Goal: Task Accomplishment & Management: Manage account settings

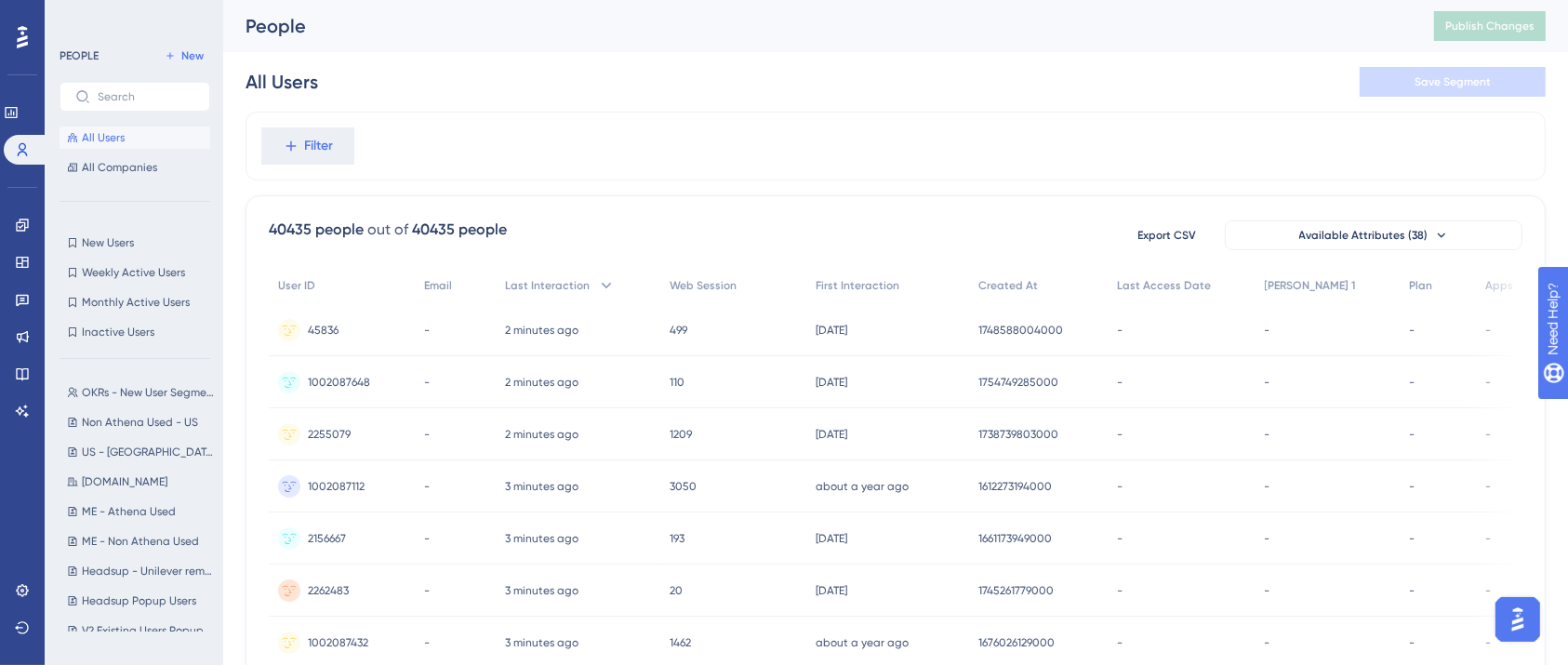
click at [320, 145] on span "Filter" at bounding box center [319, 146] width 28 height 22
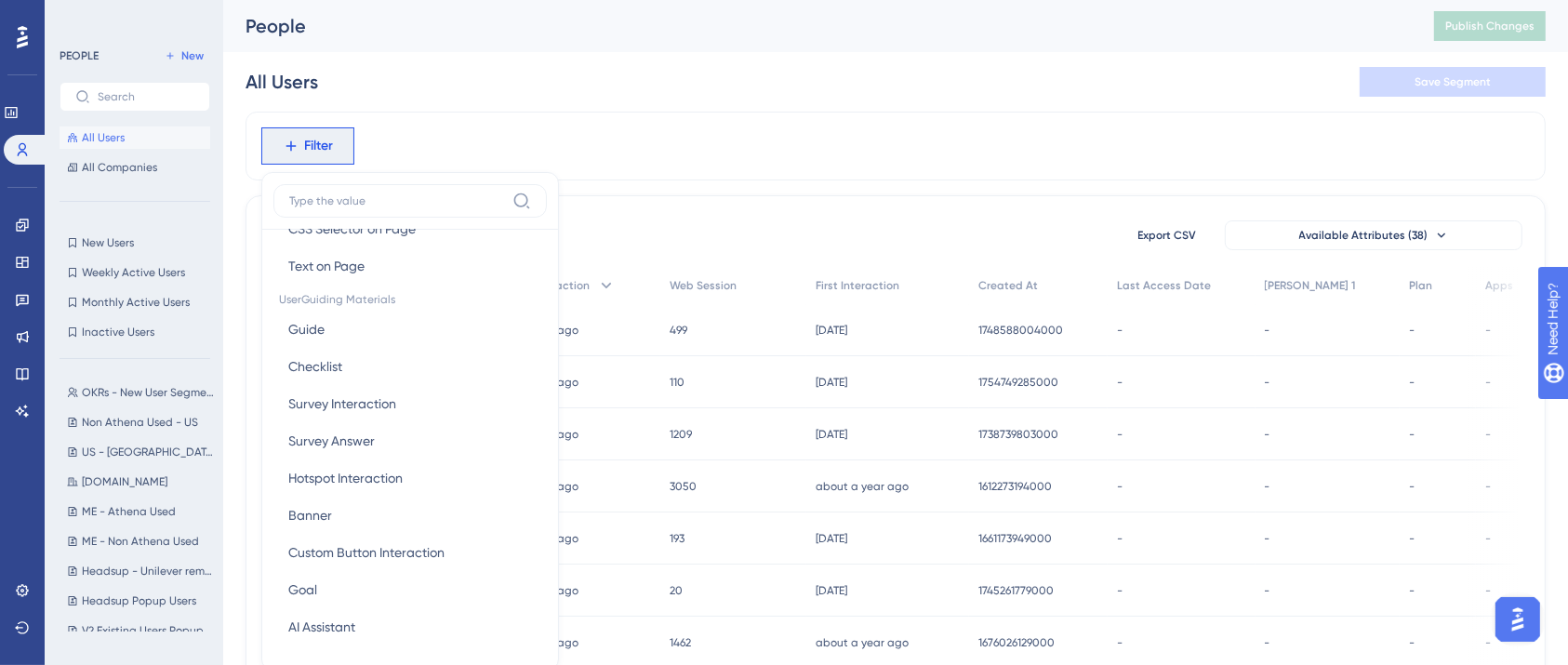
click at [800, 142] on div "Filter Browser Attributes Language Language Browser Browser Device Device Opera…" at bounding box center [895, 146] width 1300 height 68
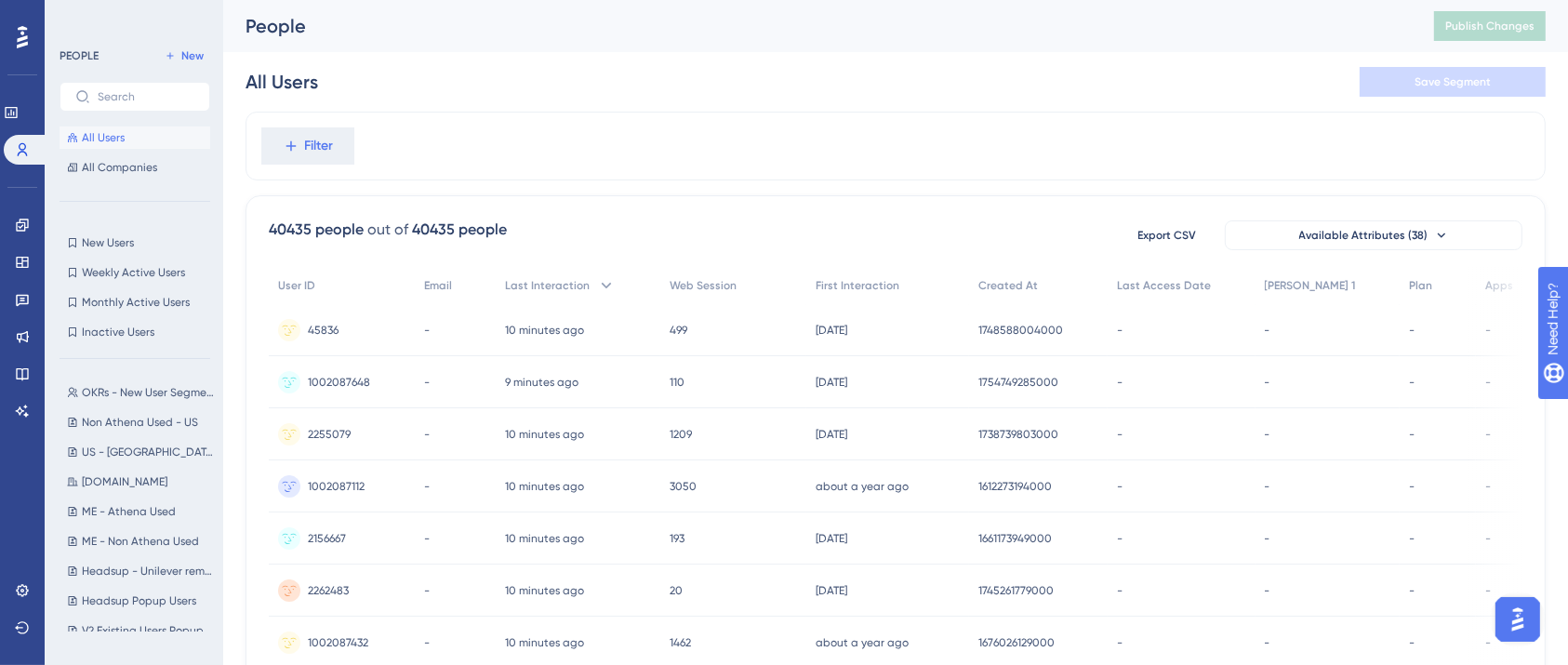
click at [623, 143] on div "Filter" at bounding box center [895, 146] width 1300 height 68
click at [119, 400] on button "OKRs - New User Segment OKRs - New User Segment" at bounding box center [140, 392] width 161 height 22
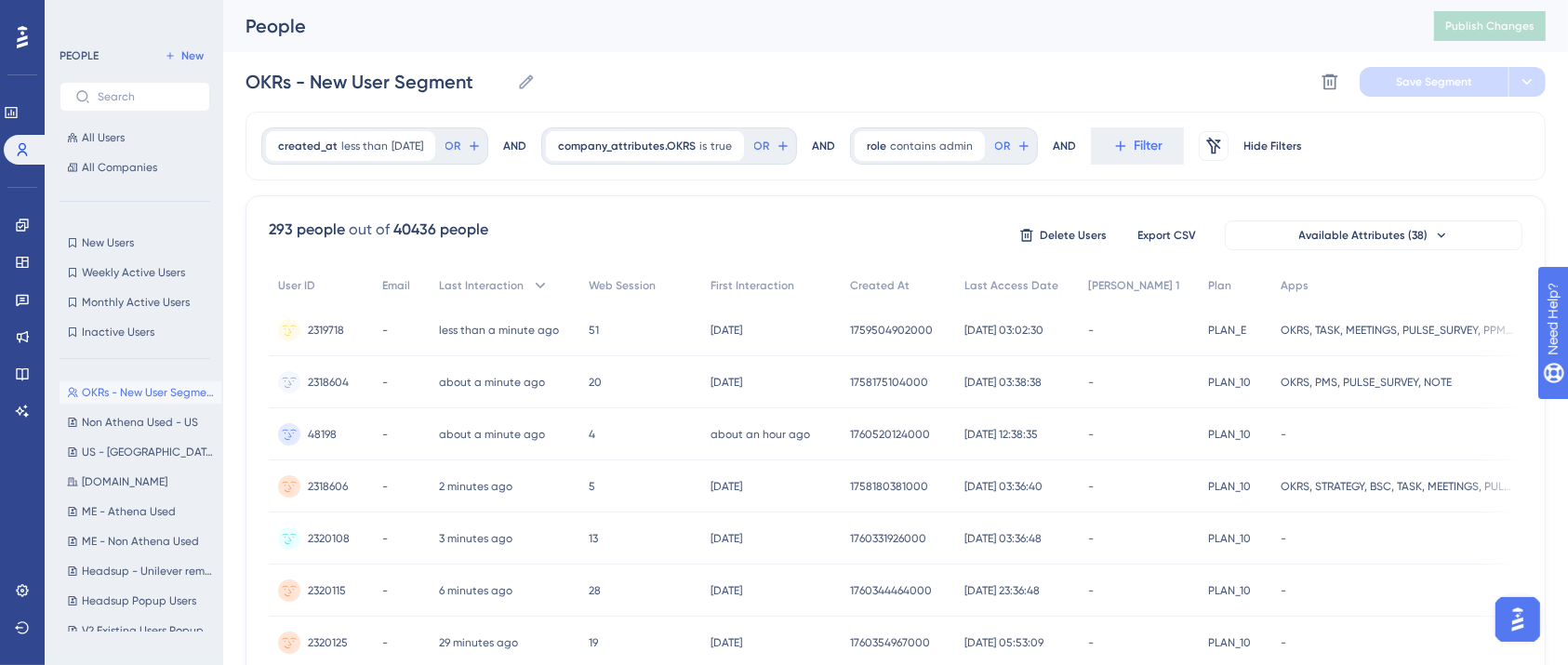
click at [637, 67] on div "OKRs - New User Segment OKRs - New User Segment Delete Segment Save Segment" at bounding box center [895, 81] width 1300 height 60
click at [25, 147] on icon at bounding box center [22, 149] width 10 height 13
click at [98, 129] on button "All Users" at bounding box center [135, 137] width 151 height 22
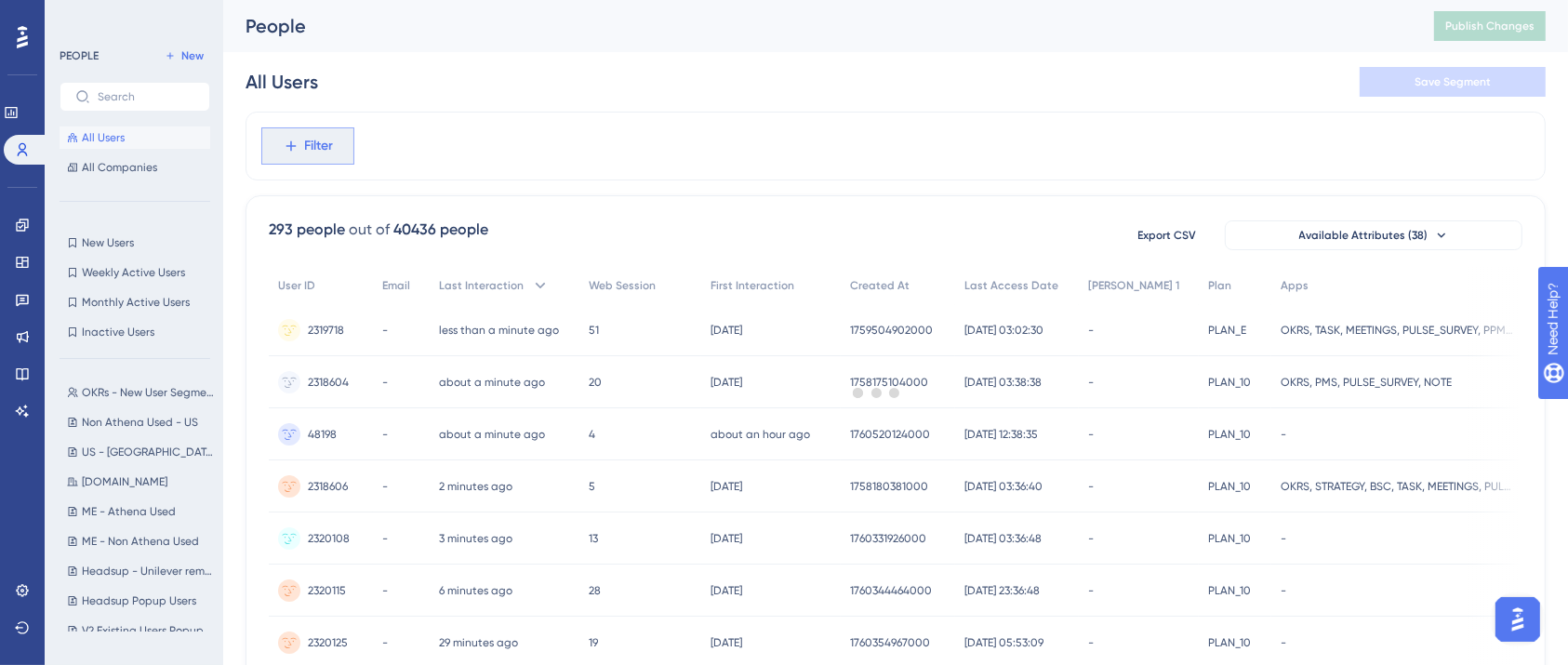
click at [320, 142] on span "Filter" at bounding box center [319, 146] width 28 height 22
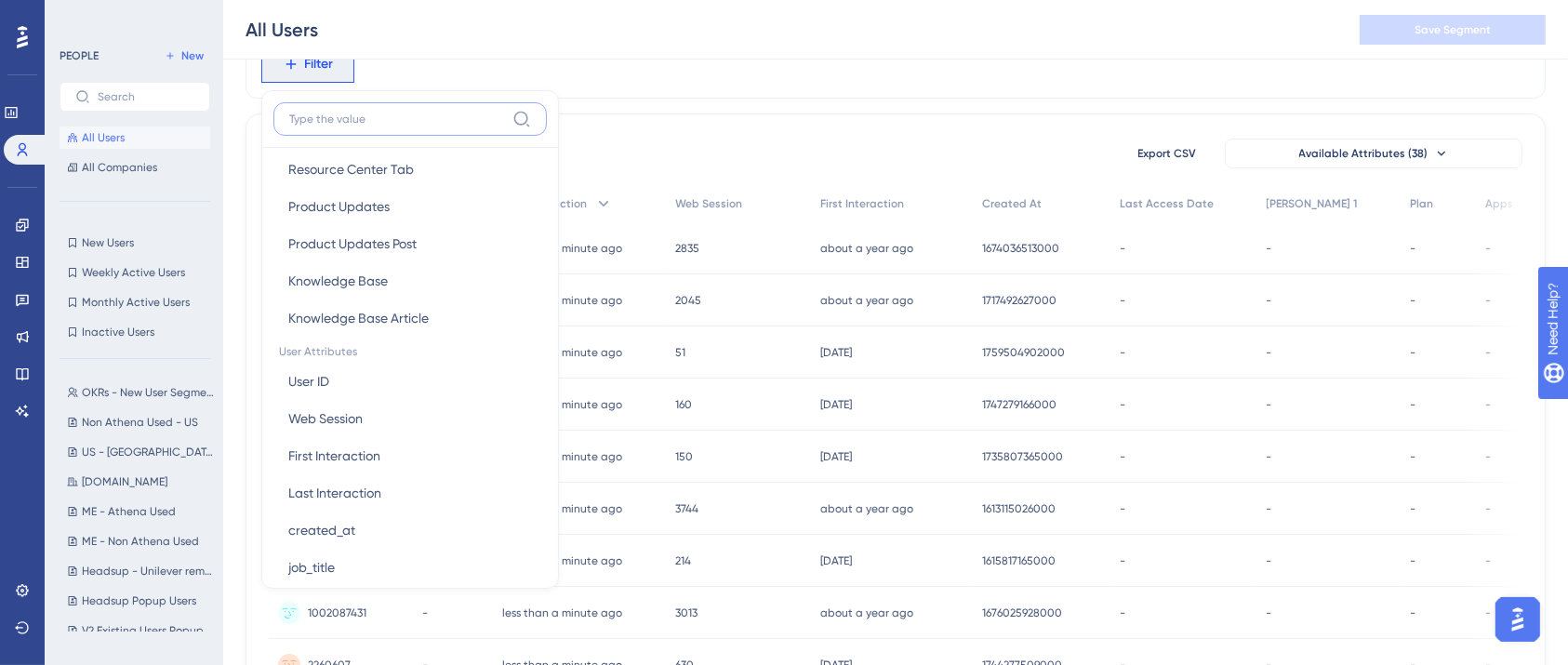
scroll to position [864, 0]
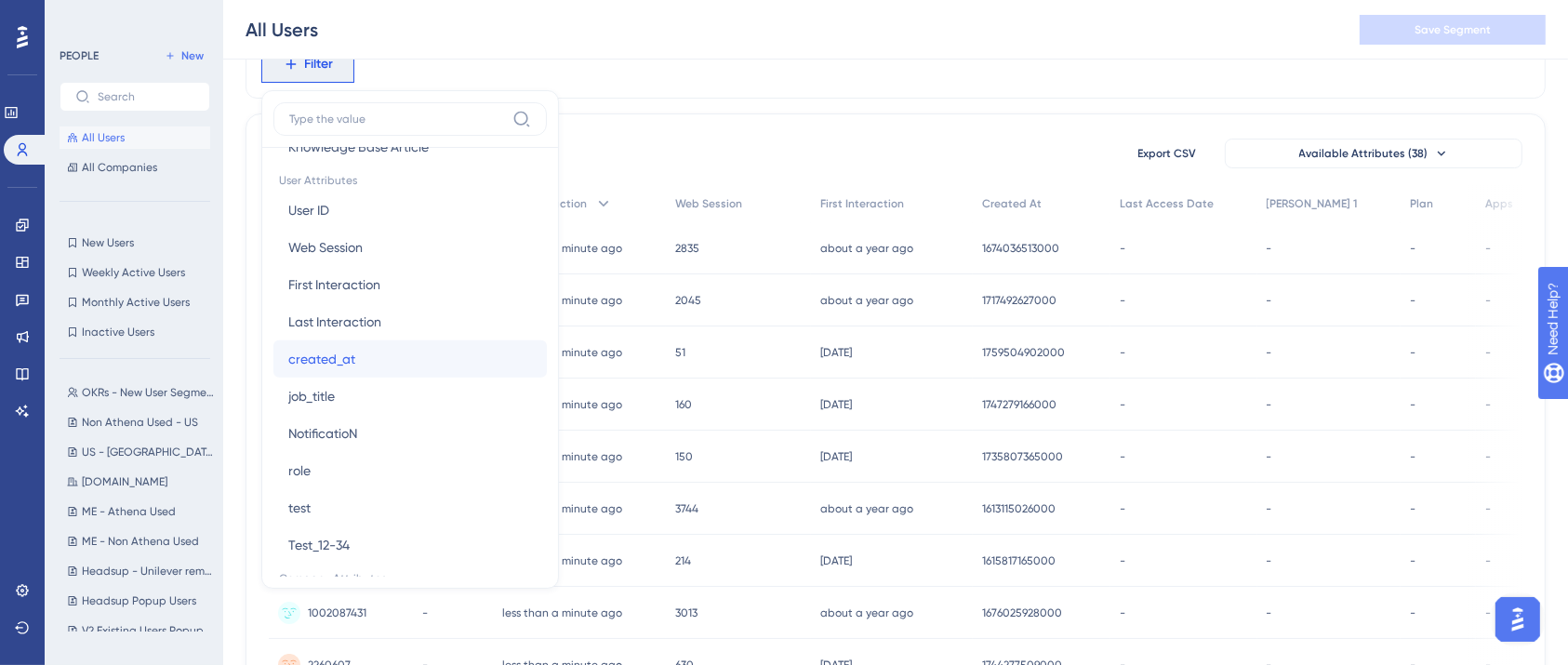
click at [393, 362] on button "created_at created_at" at bounding box center [409, 359] width 273 height 37
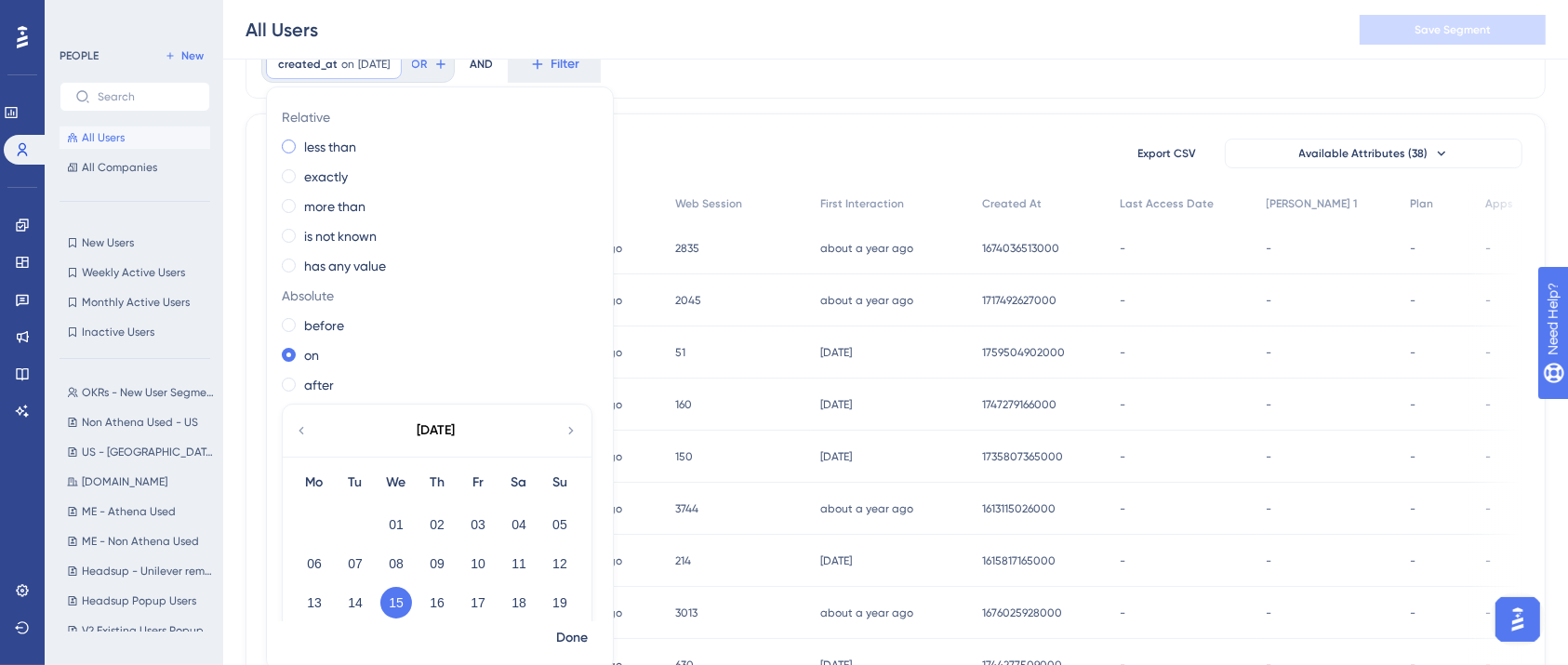
click at [293, 145] on span at bounding box center [289, 147] width 14 height 14
click at [301, 142] on input "radio" at bounding box center [301, 142] width 0 height 0
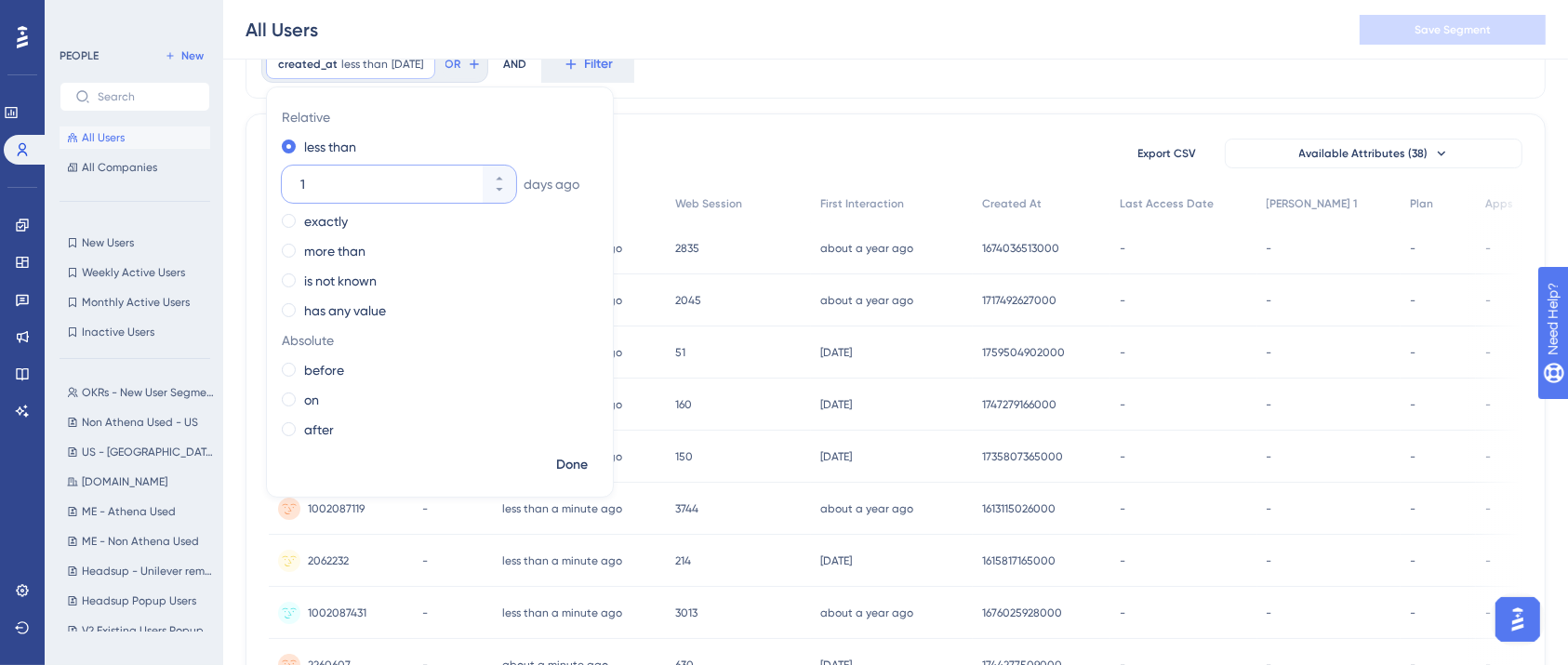
click at [312, 184] on input "1" at bounding box center [389, 184] width 179 height 22
type input "30"
click at [558, 463] on span "Done" at bounding box center [572, 465] width 31 height 22
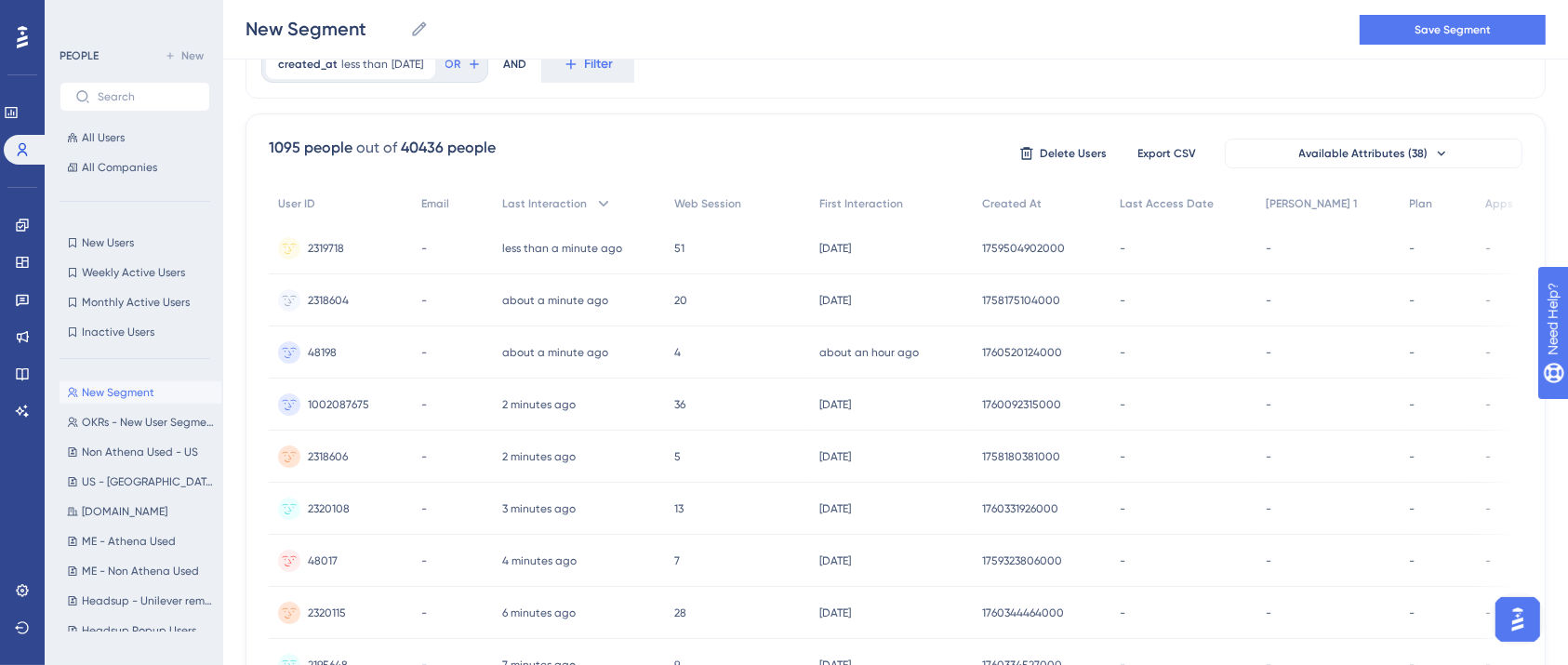
scroll to position [0, 0]
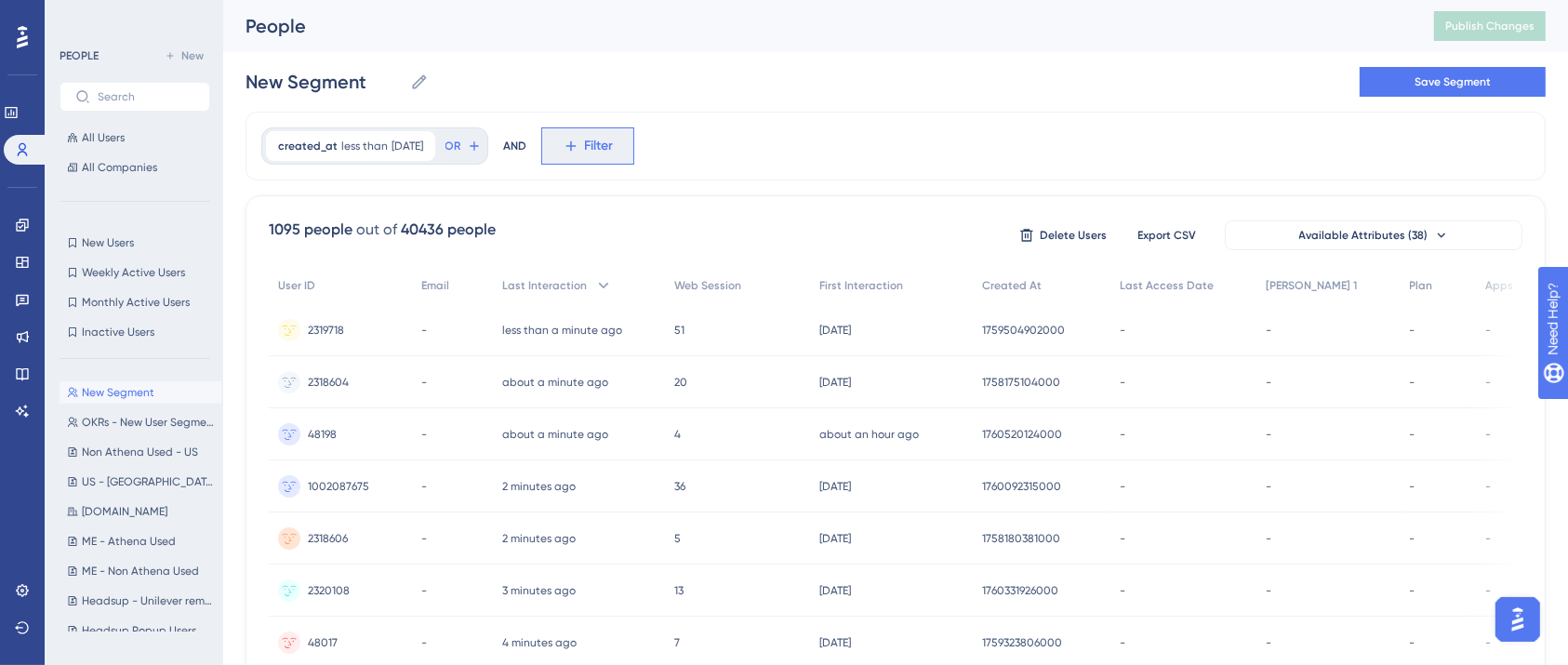
click at [634, 146] on button "Filter" at bounding box center [587, 146] width 93 height 37
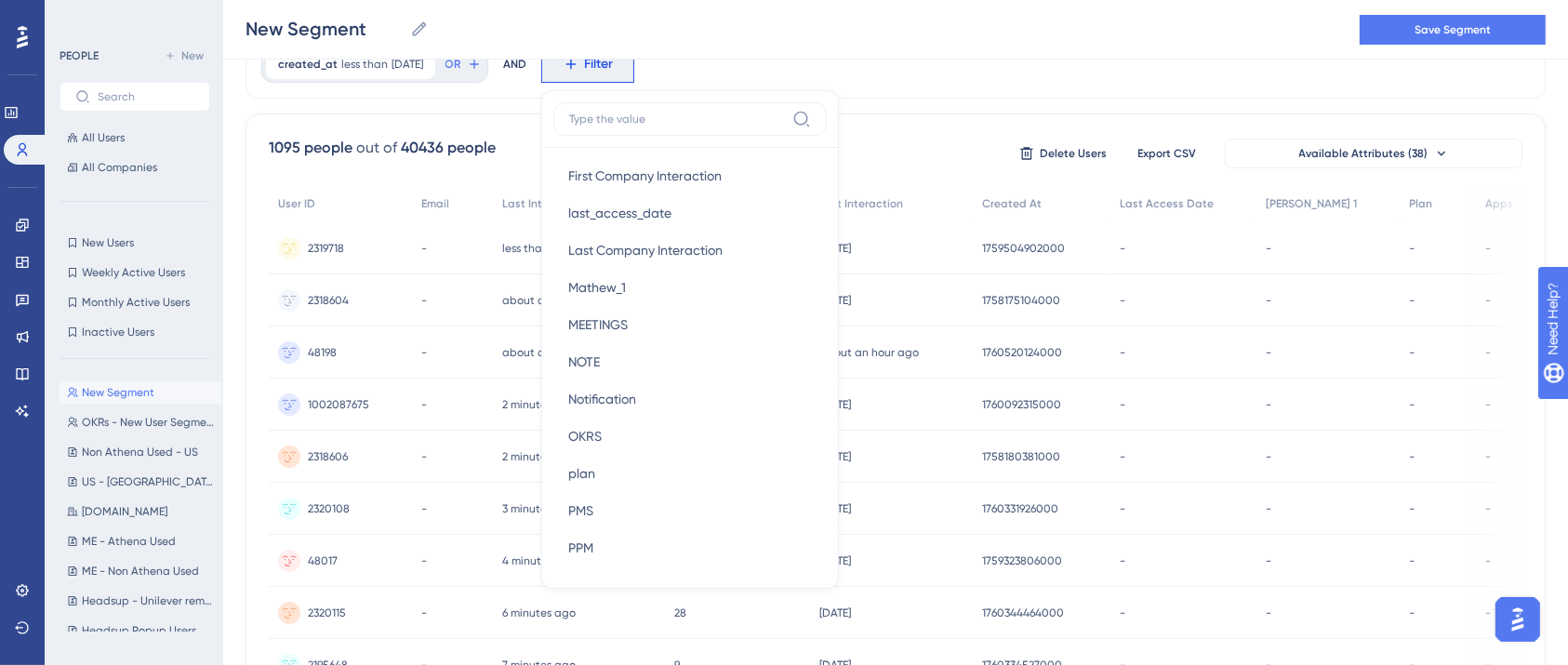
scroll to position [1744, 0]
click at [642, 523] on button "PMS PMS" at bounding box center [690, 509] width 273 height 37
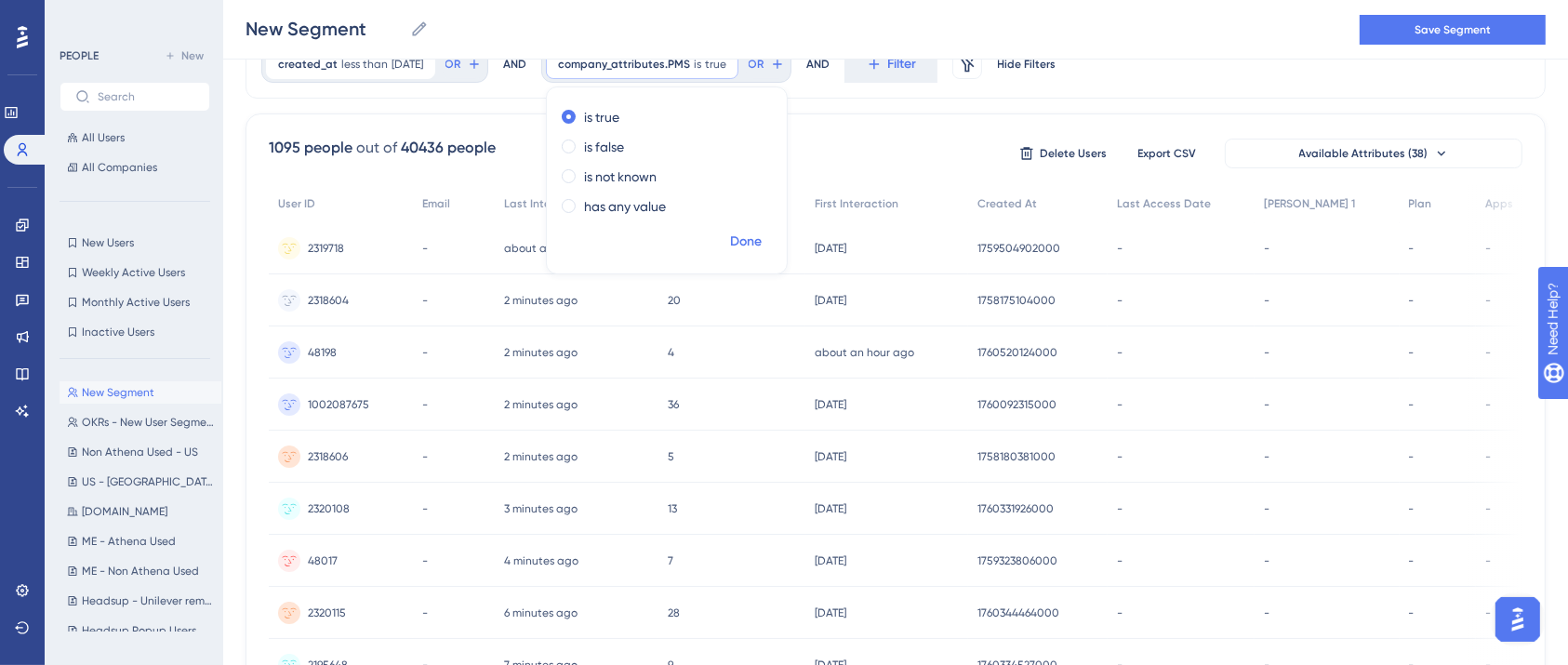
click at [762, 246] on span "Done" at bounding box center [745, 242] width 31 height 22
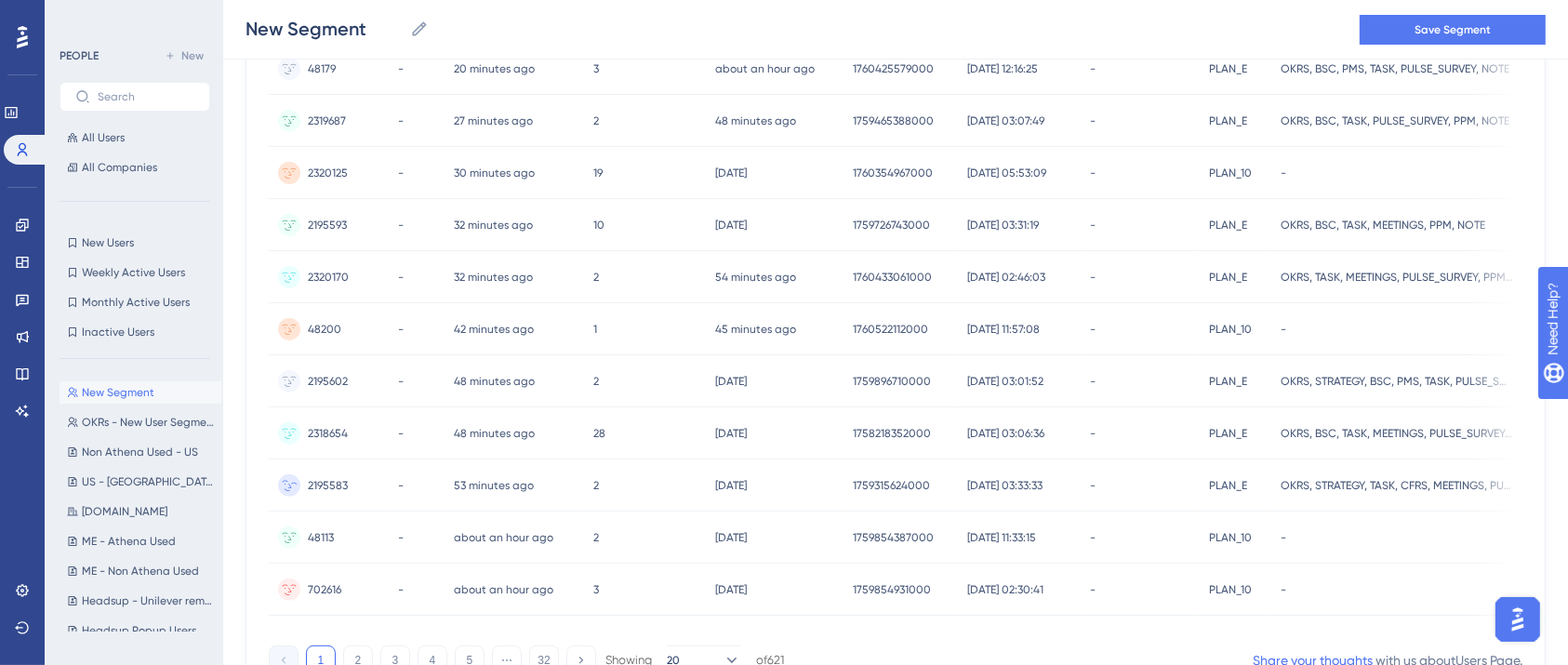
scroll to position [0, 0]
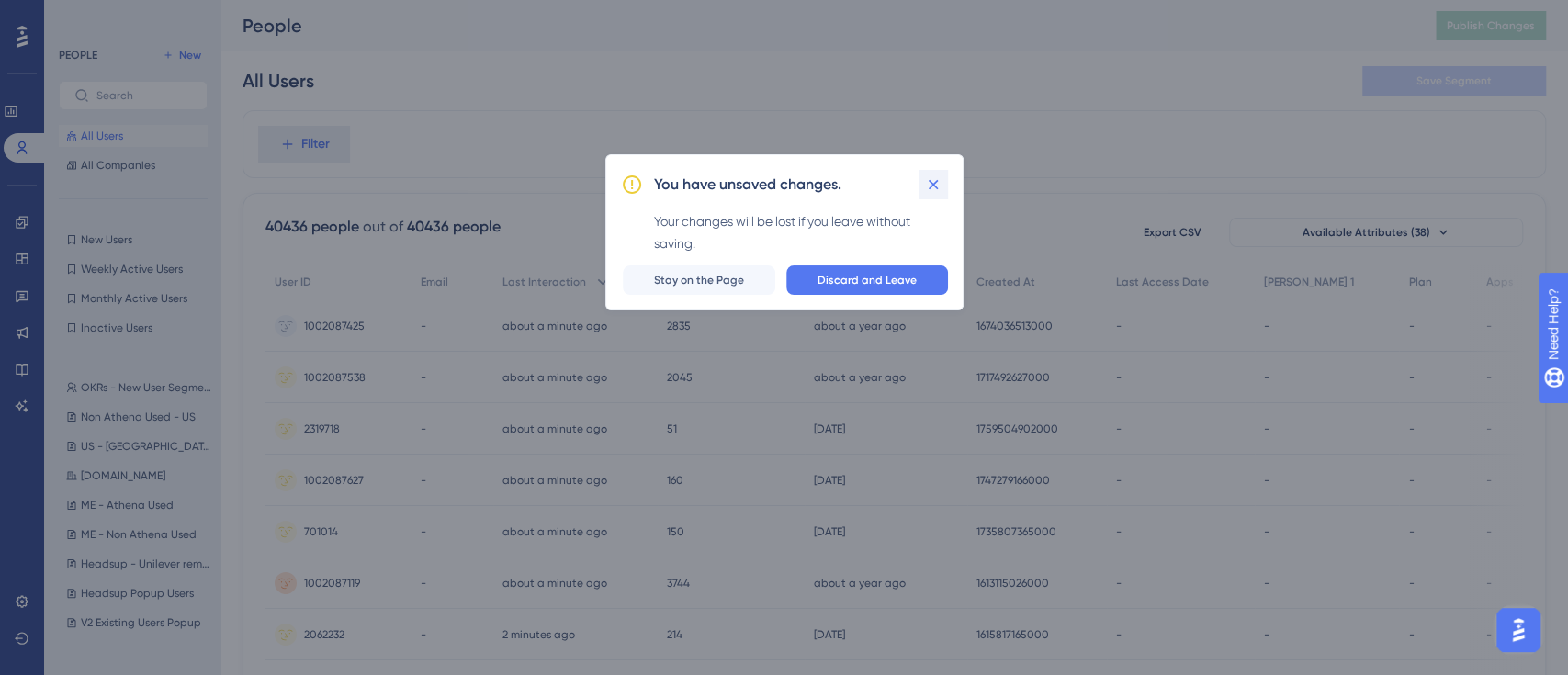
click at [929, 186] on icon at bounding box center [932, 183] width 10 height 10
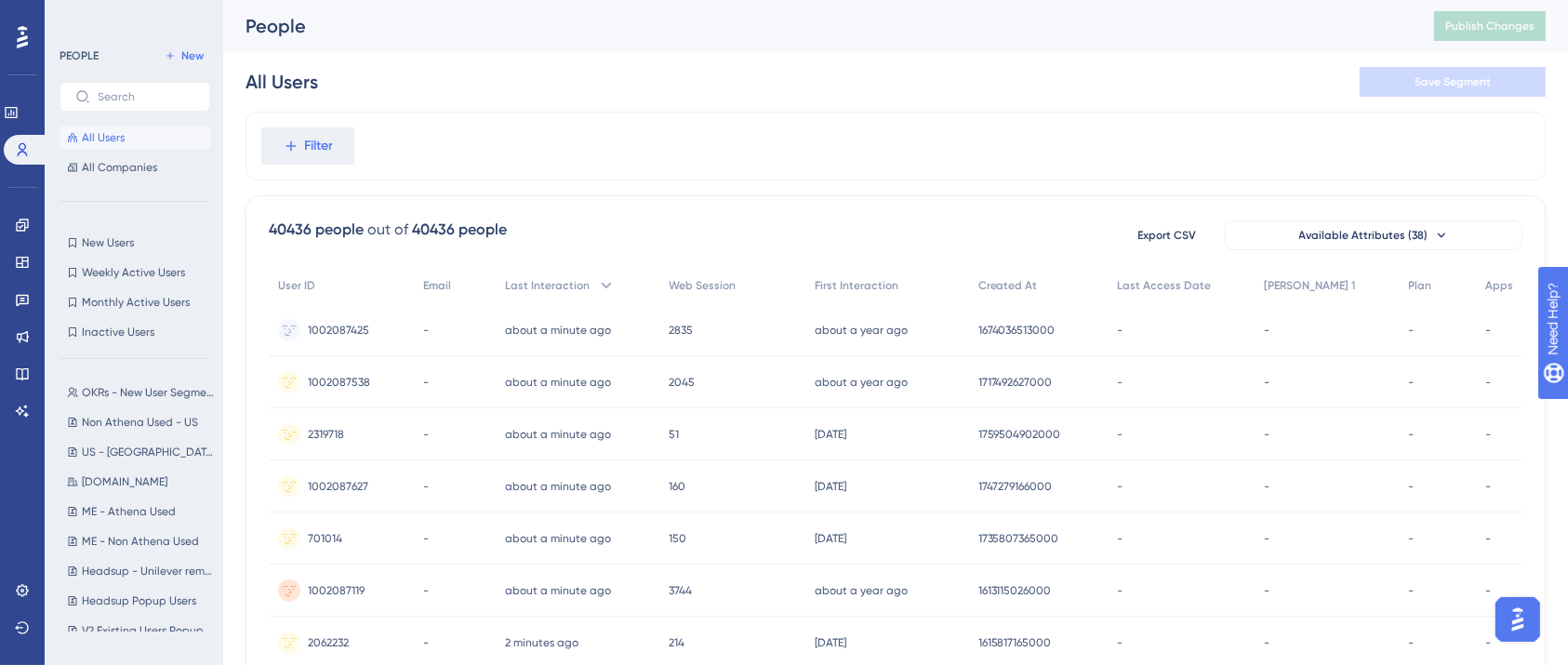
scroll to position [0, 19]
click at [305, 156] on span "Filter" at bounding box center [319, 146] width 28 height 22
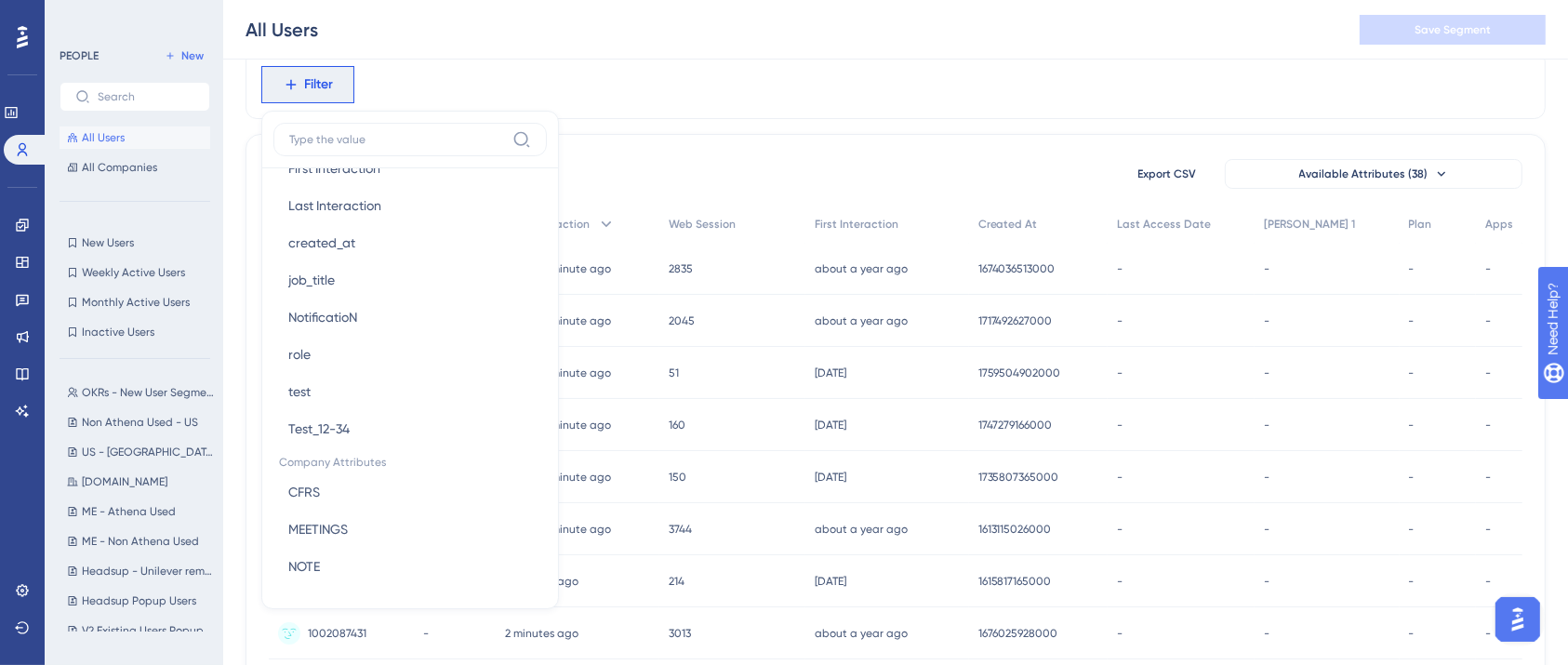
scroll to position [1001, 0]
click at [389, 230] on button "created_at created_at" at bounding box center [409, 242] width 273 height 37
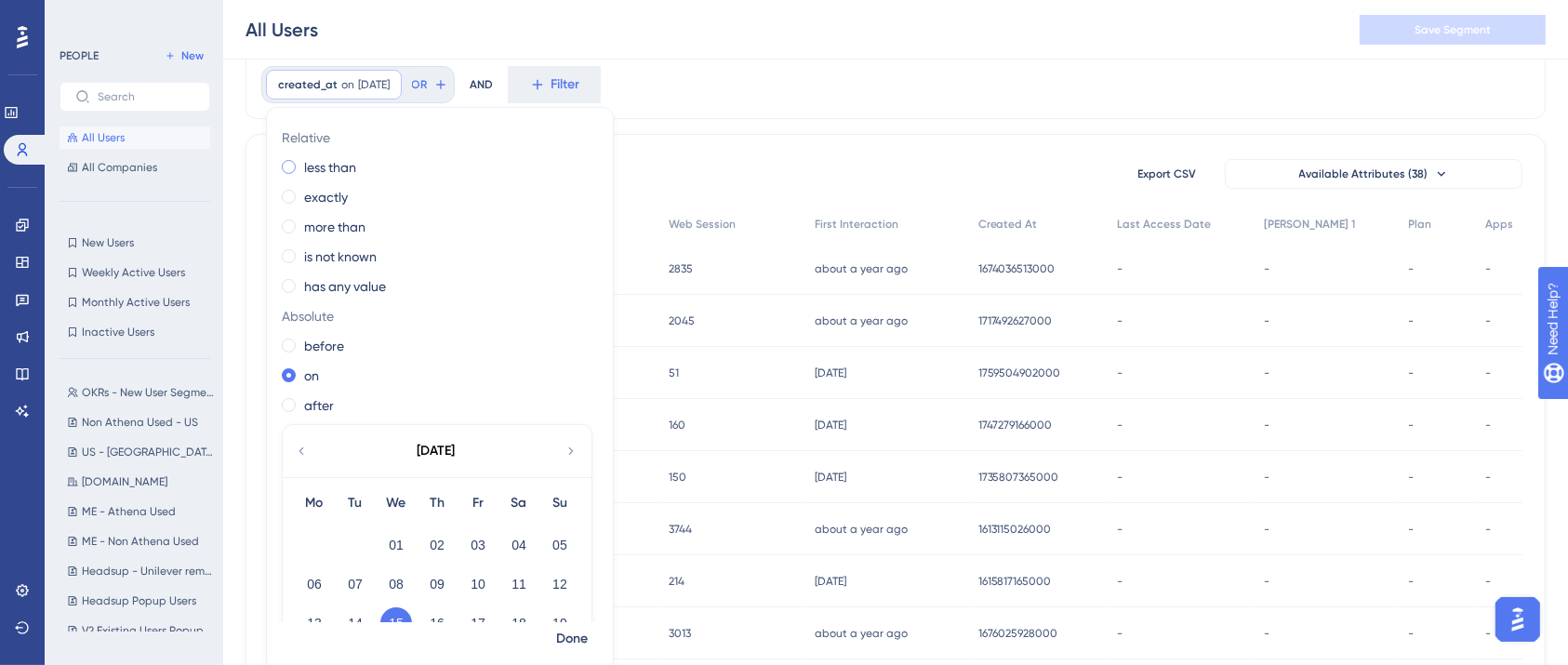
click at [304, 164] on label "less than" at bounding box center [330, 167] width 52 height 22
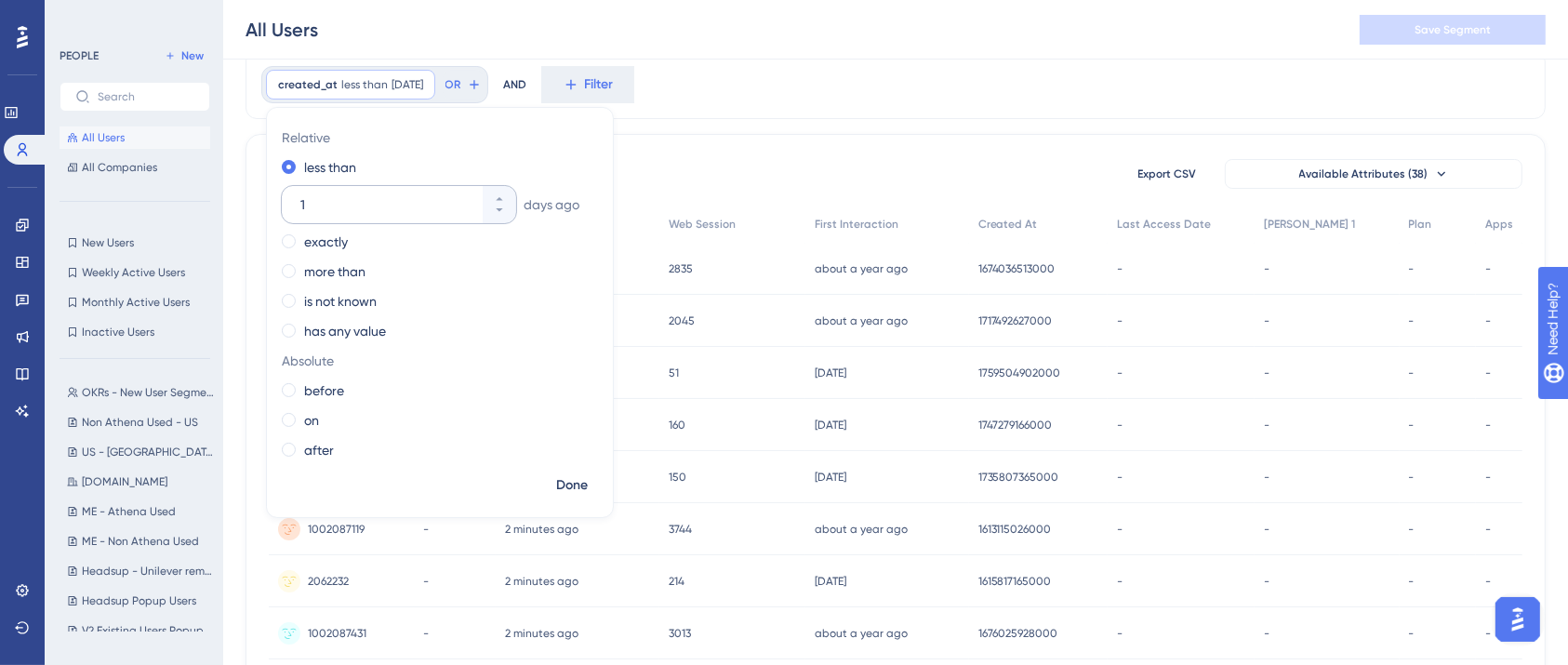
click at [316, 200] on input "1" at bounding box center [389, 204] width 179 height 22
type input "30"
click at [573, 481] on button "Done" at bounding box center [571, 485] width 52 height 33
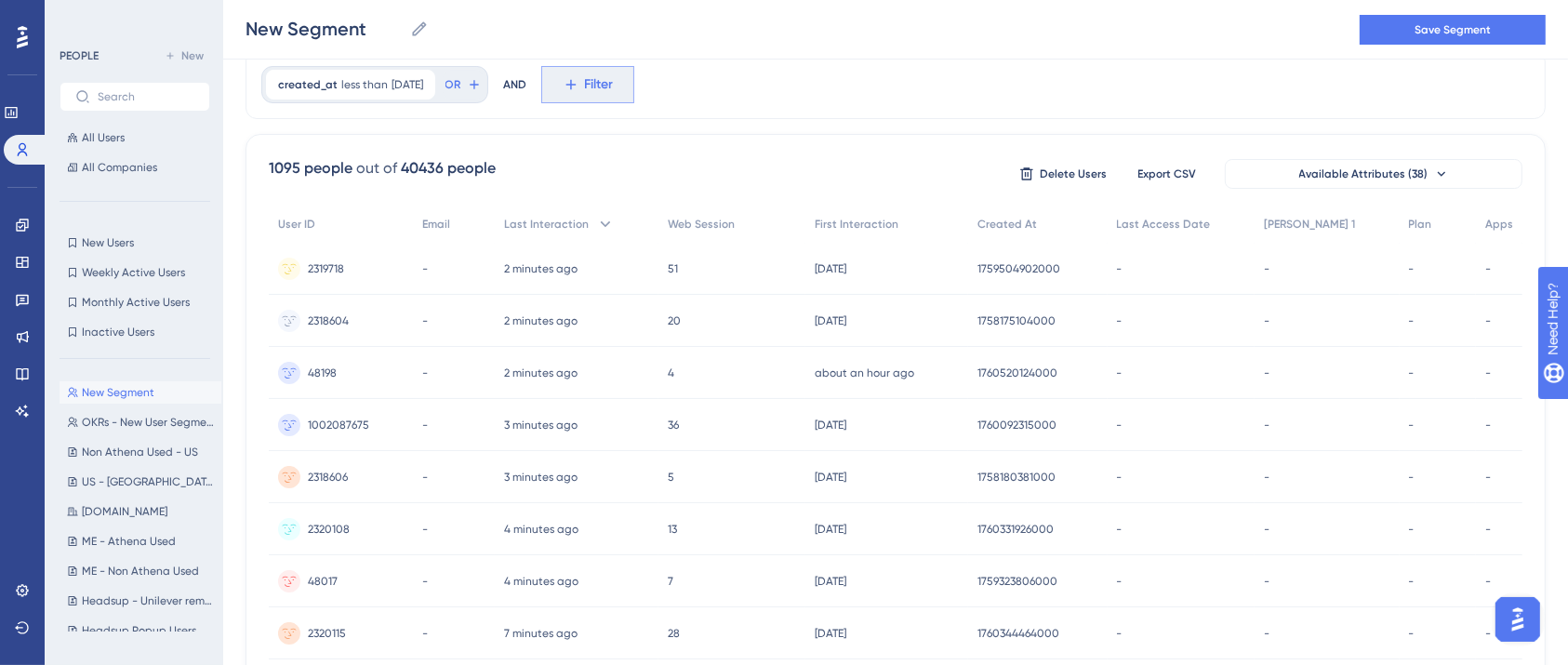
click at [613, 88] on span "Filter" at bounding box center [599, 84] width 28 height 22
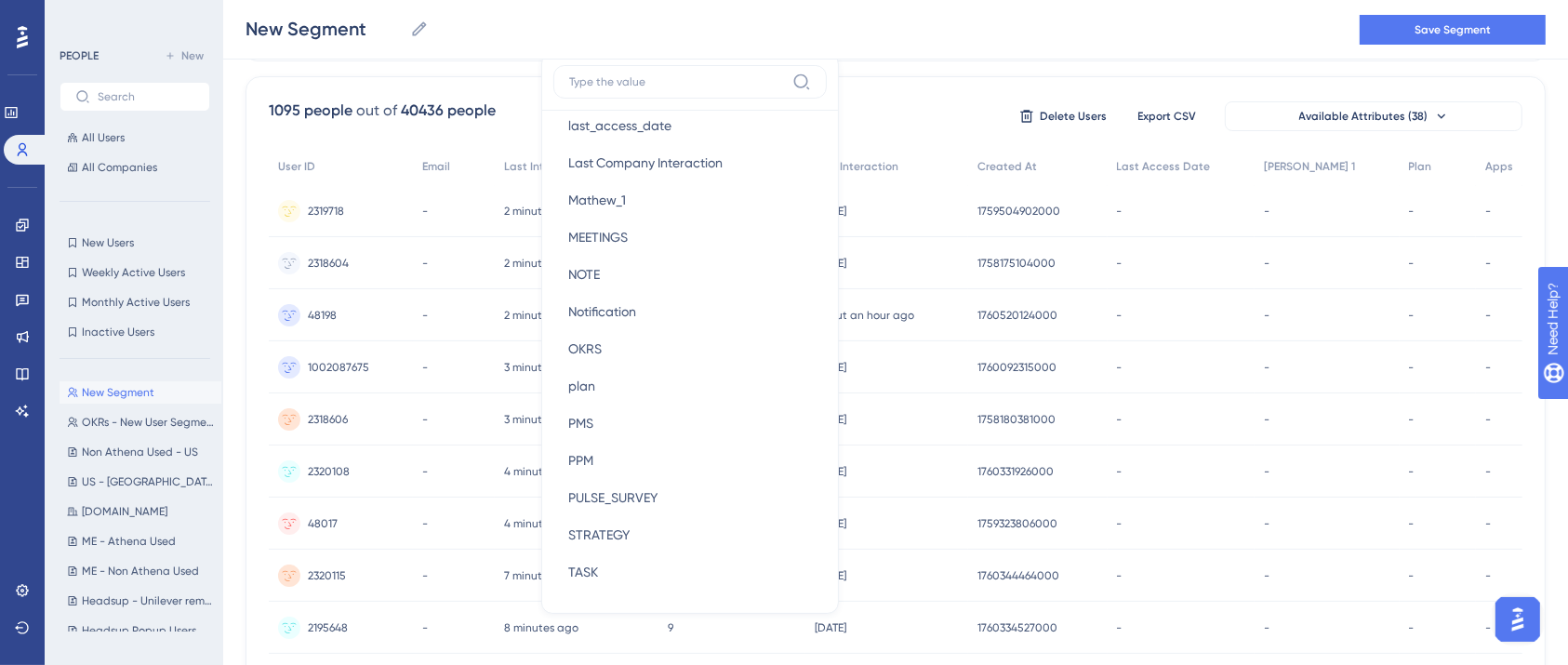
scroll to position [1792, 0]
click at [632, 412] on button "PMS PMS" at bounding box center [690, 423] width 273 height 37
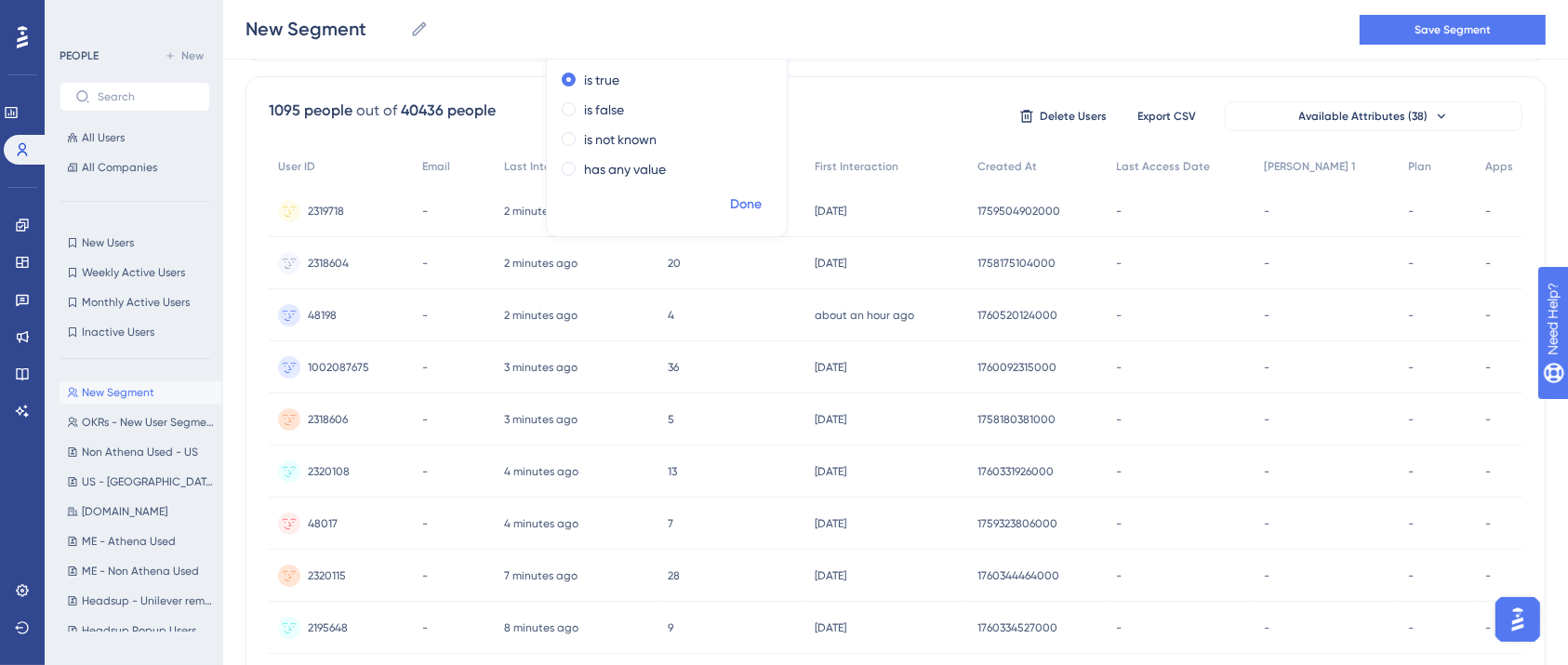
click at [749, 201] on span "Done" at bounding box center [745, 204] width 31 height 22
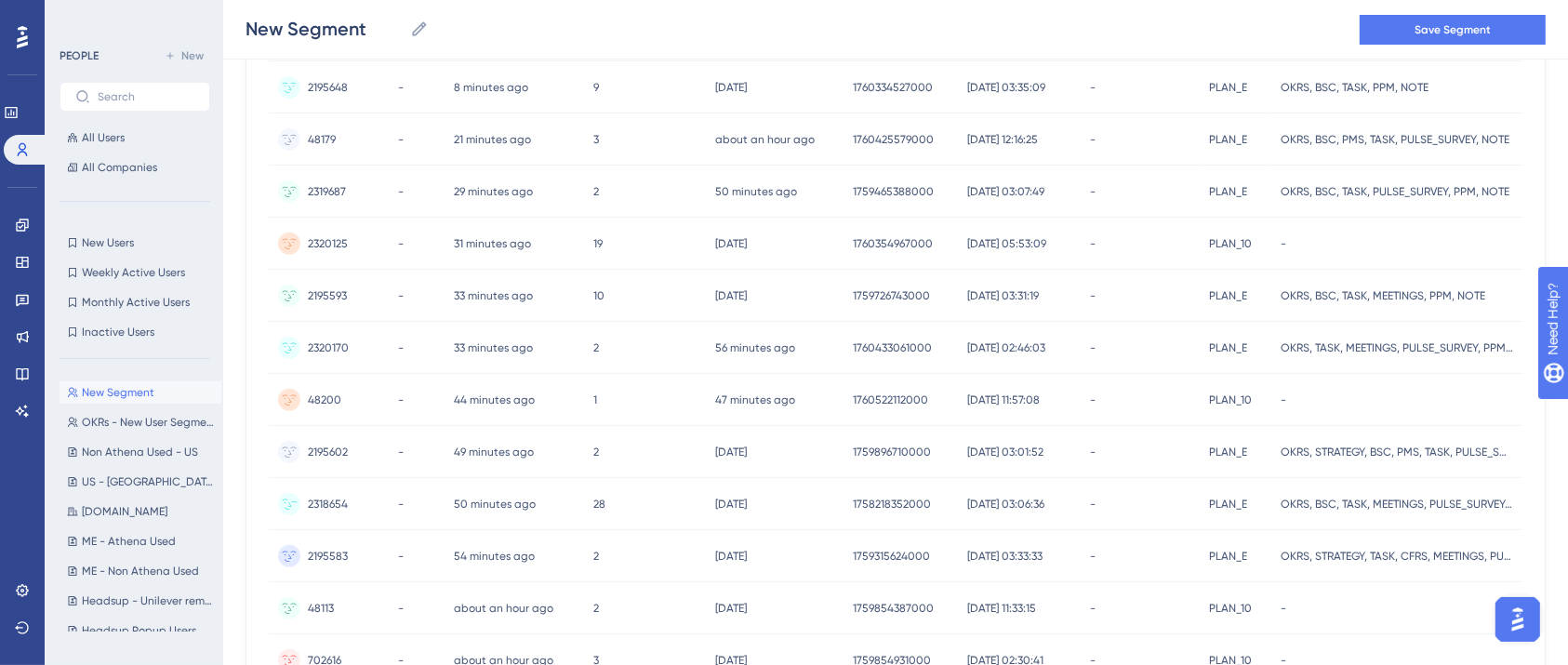
scroll to position [830, 0]
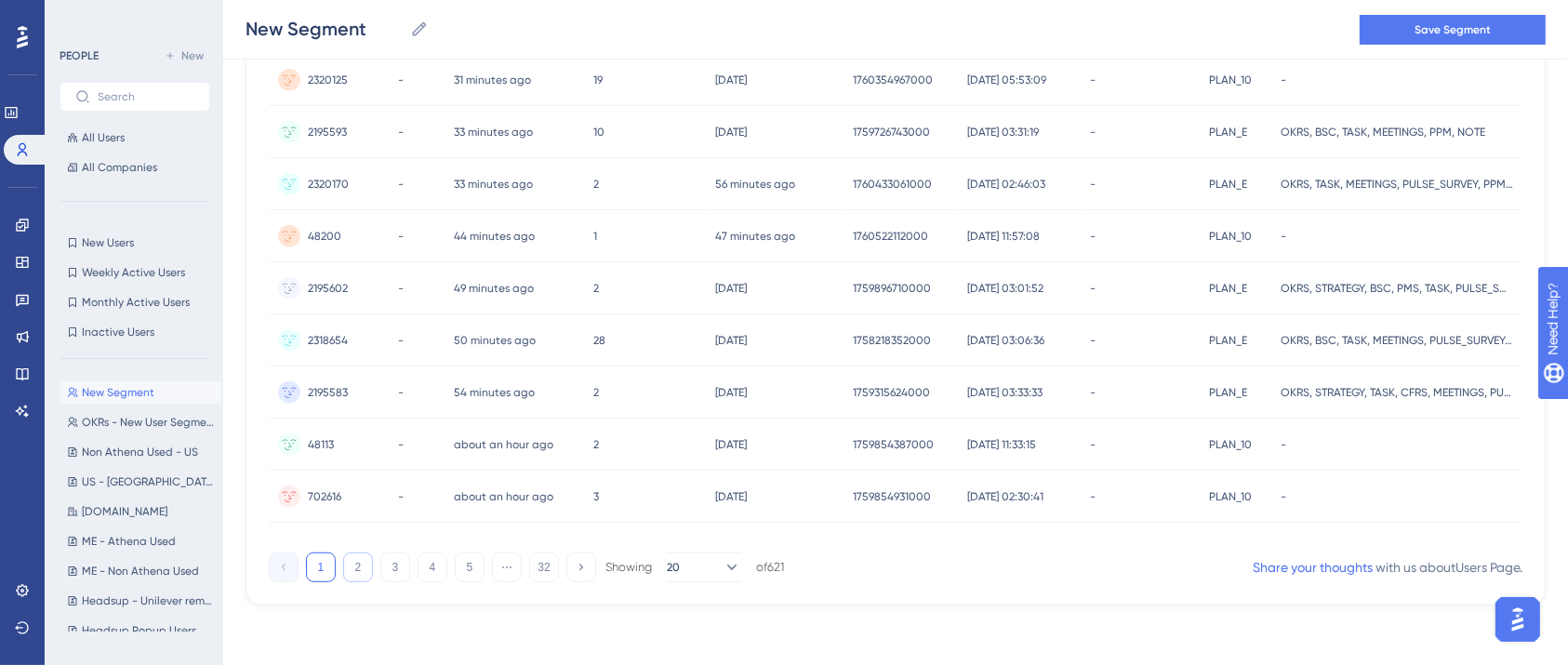
click at [365, 569] on button "2" at bounding box center [358, 567] width 29 height 29
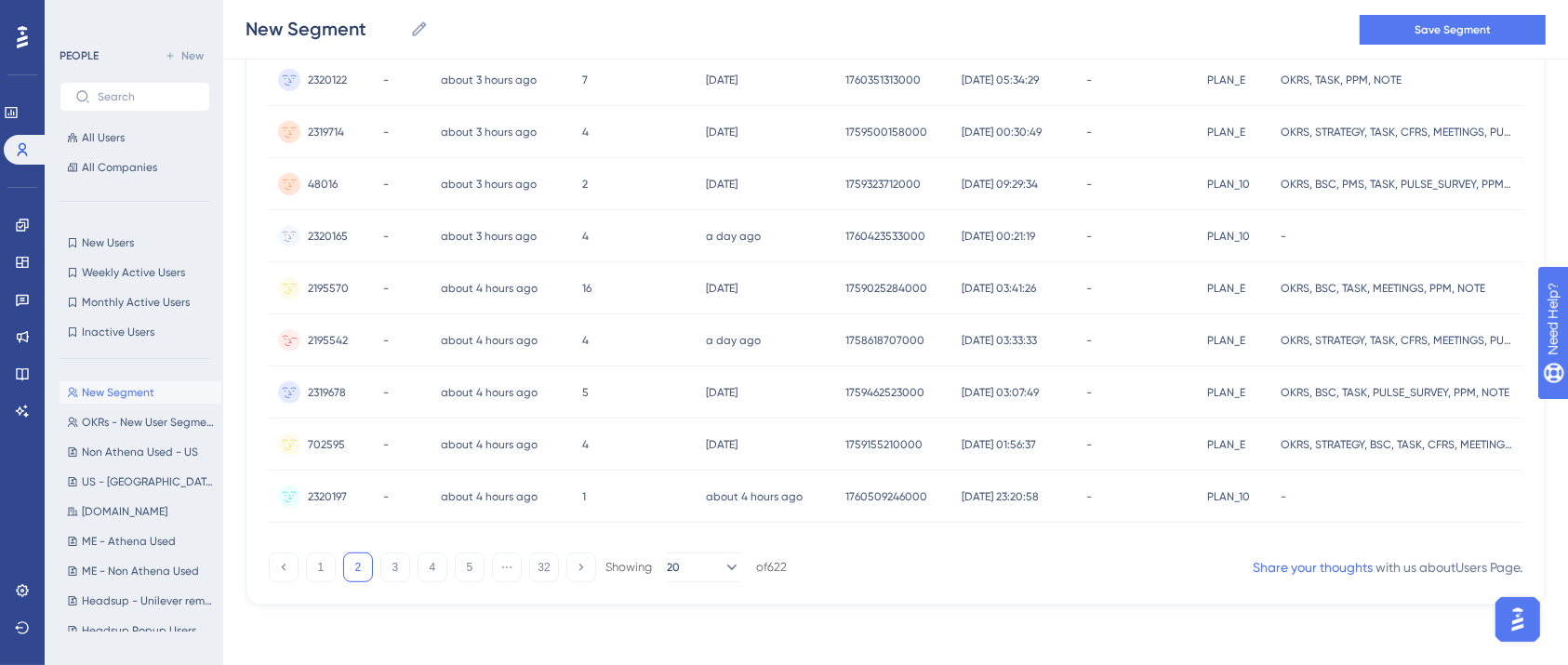
scroll to position [0, 19]
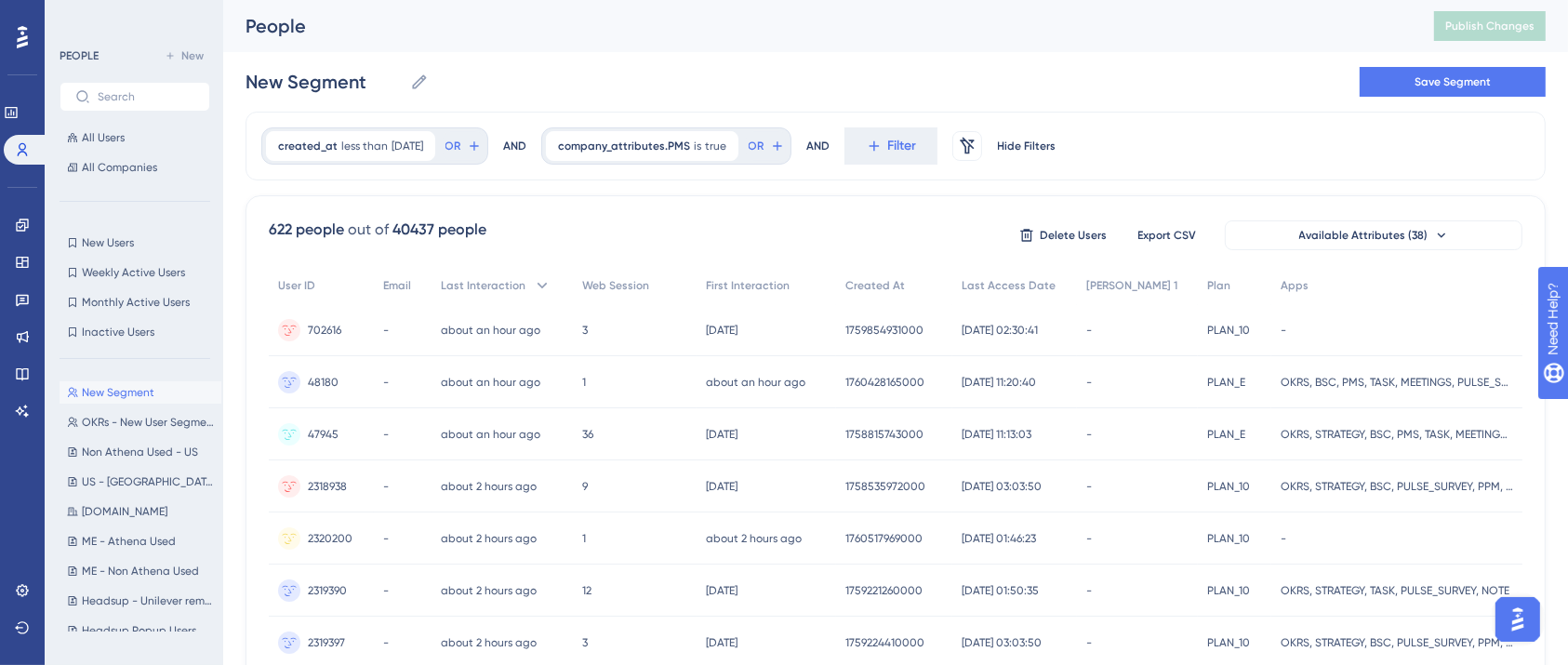
click at [1126, 120] on div "created_at less than [DATE] [DATE] Remove OR AND company_attributes.PMS is true…" at bounding box center [895, 146] width 1300 height 68
click at [730, 149] on icon at bounding box center [724, 146] width 11 height 11
click at [949, 111] on div "New Segment New Segment Save Segment" at bounding box center [895, 81] width 1300 height 60
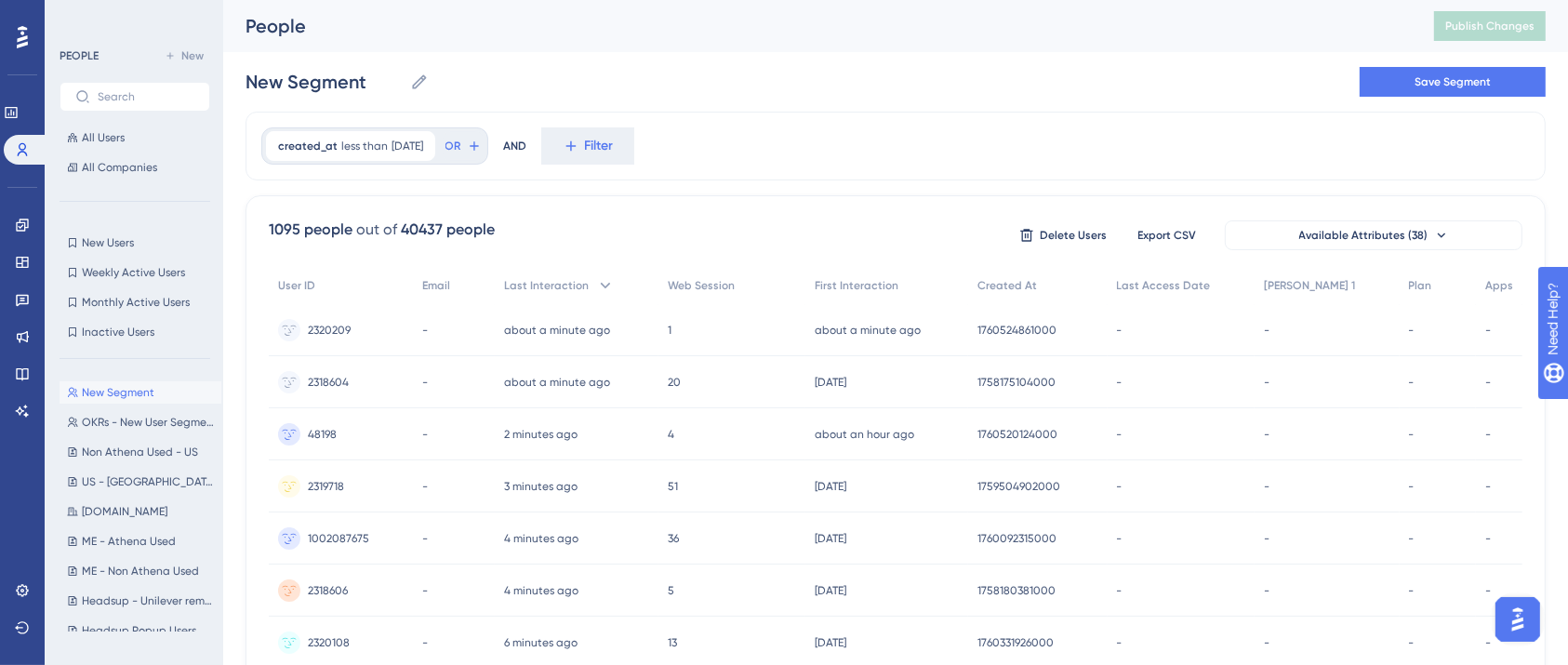
click at [901, 129] on div "created_at less than [DATE] [DATE] Remove OR AND Filter" at bounding box center [895, 146] width 1300 height 68
click at [857, 41] on div "People Publish Changes" at bounding box center [895, 25] width 1345 height 52
click at [744, 13] on div "People" at bounding box center [816, 25] width 1142 height 26
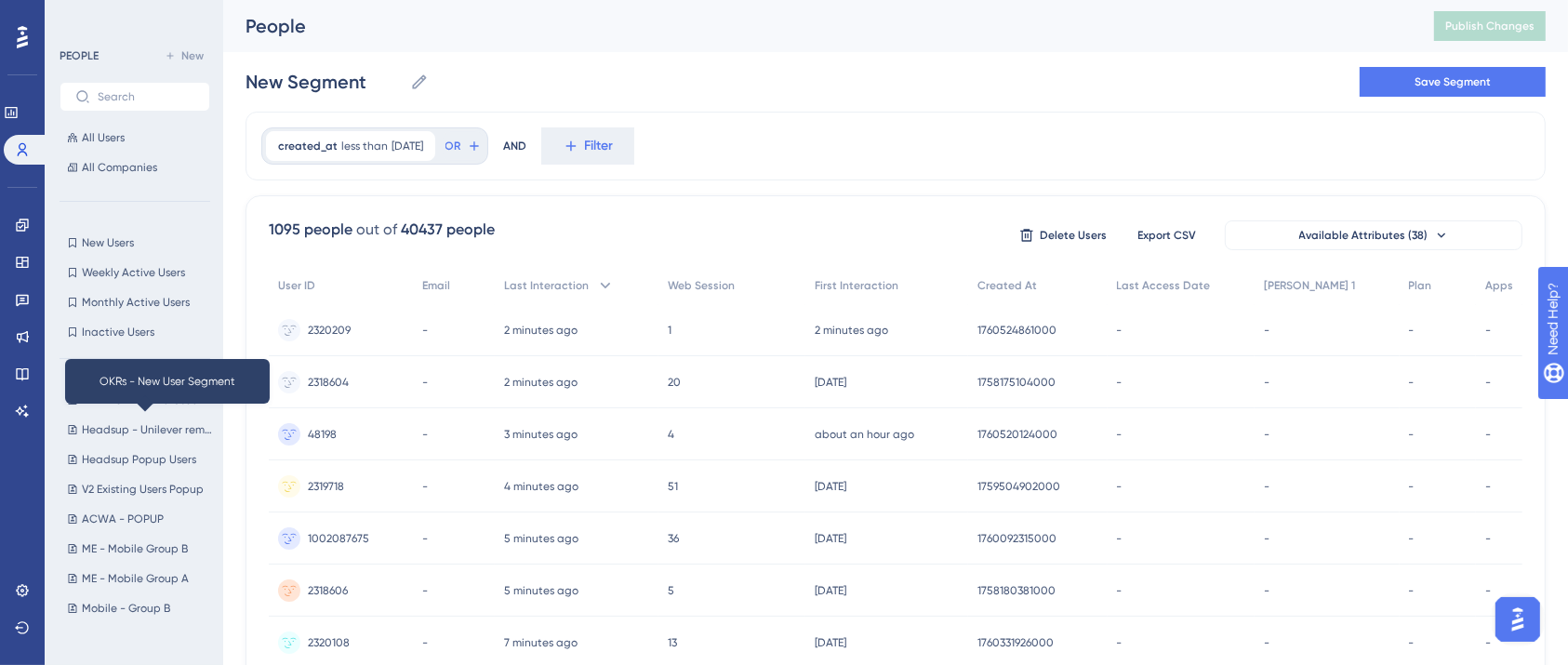
scroll to position [0, 0]
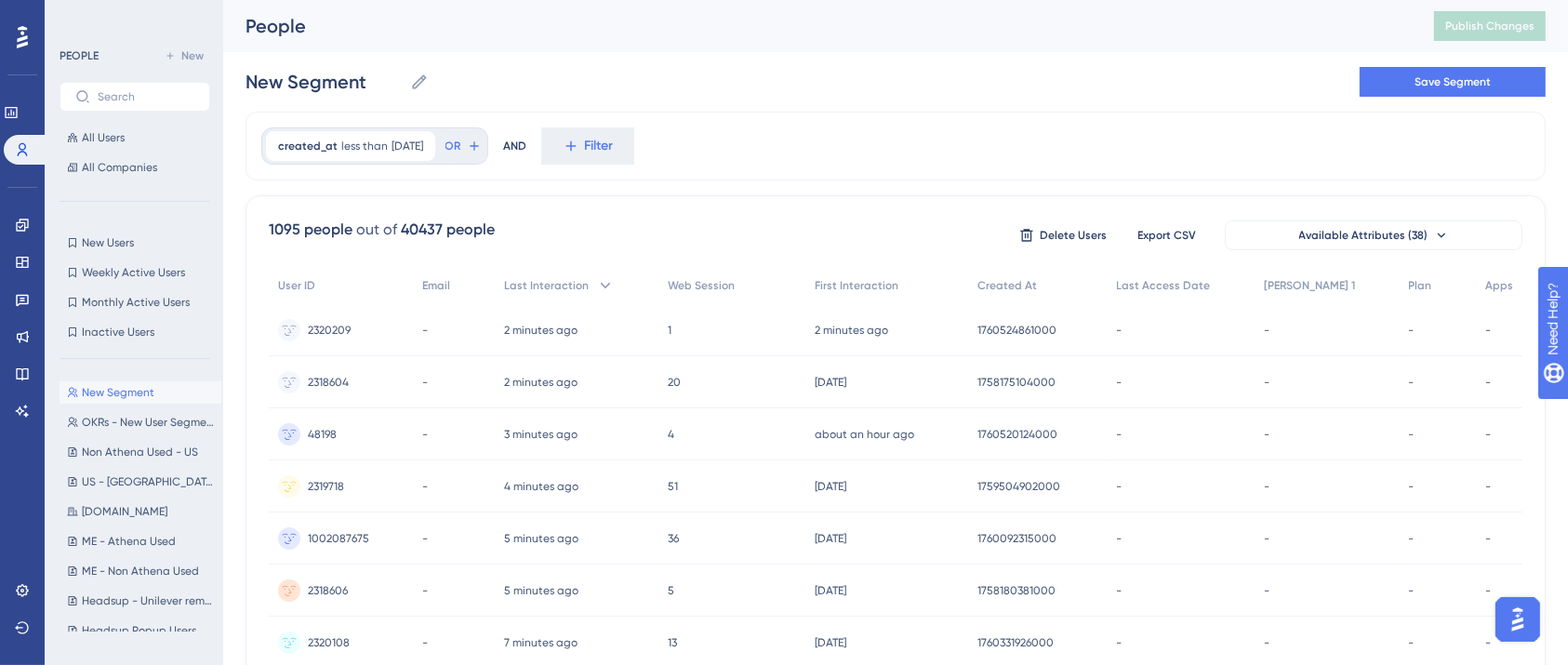
click at [803, 164] on div "created_at less than [DATE] [DATE] Remove OR AND Filter" at bounding box center [895, 146] width 1300 height 68
click at [796, 141] on div "created_at less than [DATE] [DATE] Remove OR AND Filter" at bounding box center [895, 146] width 1300 height 68
click at [720, 147] on div "created_at less than [DATE] [DATE] Remove OR AND Filter" at bounding box center [895, 146] width 1300 height 68
click at [596, 139] on span "Filter" at bounding box center [599, 146] width 28 height 22
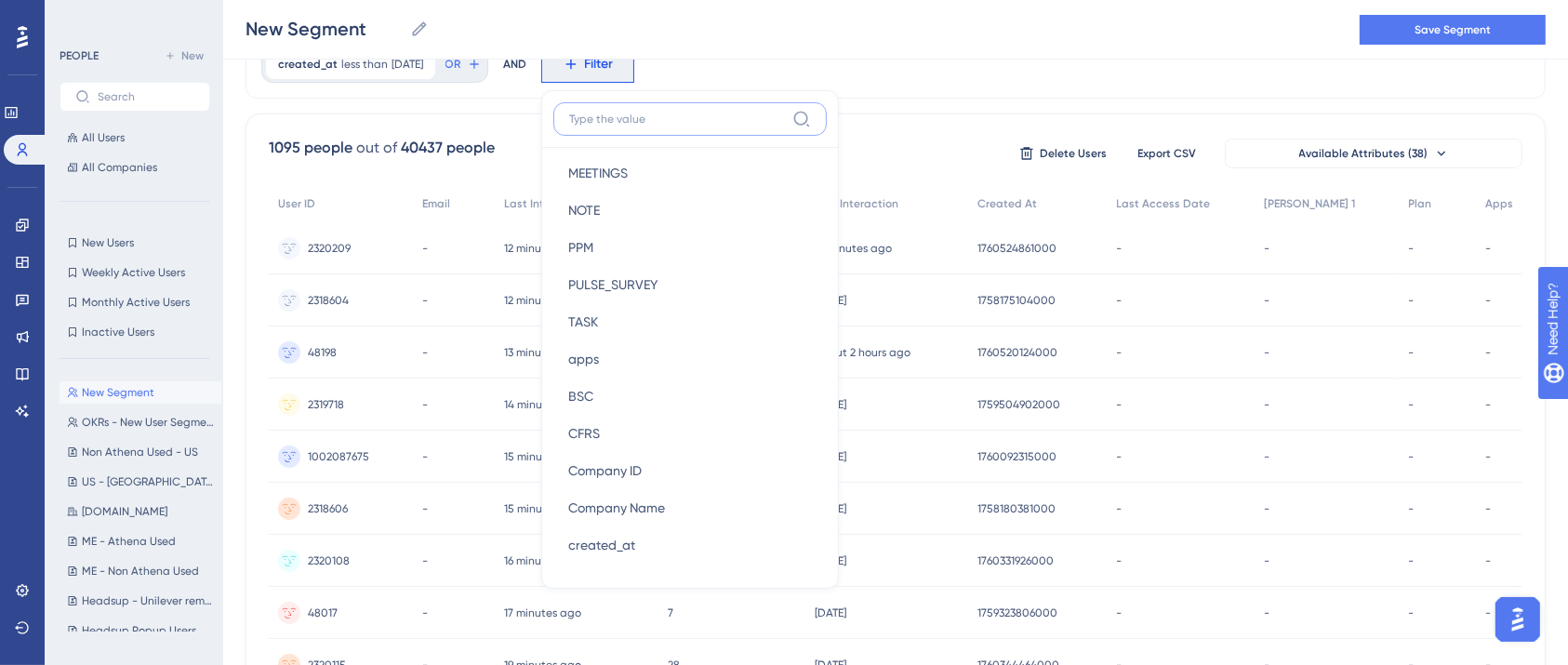
scroll to position [1363, 0]
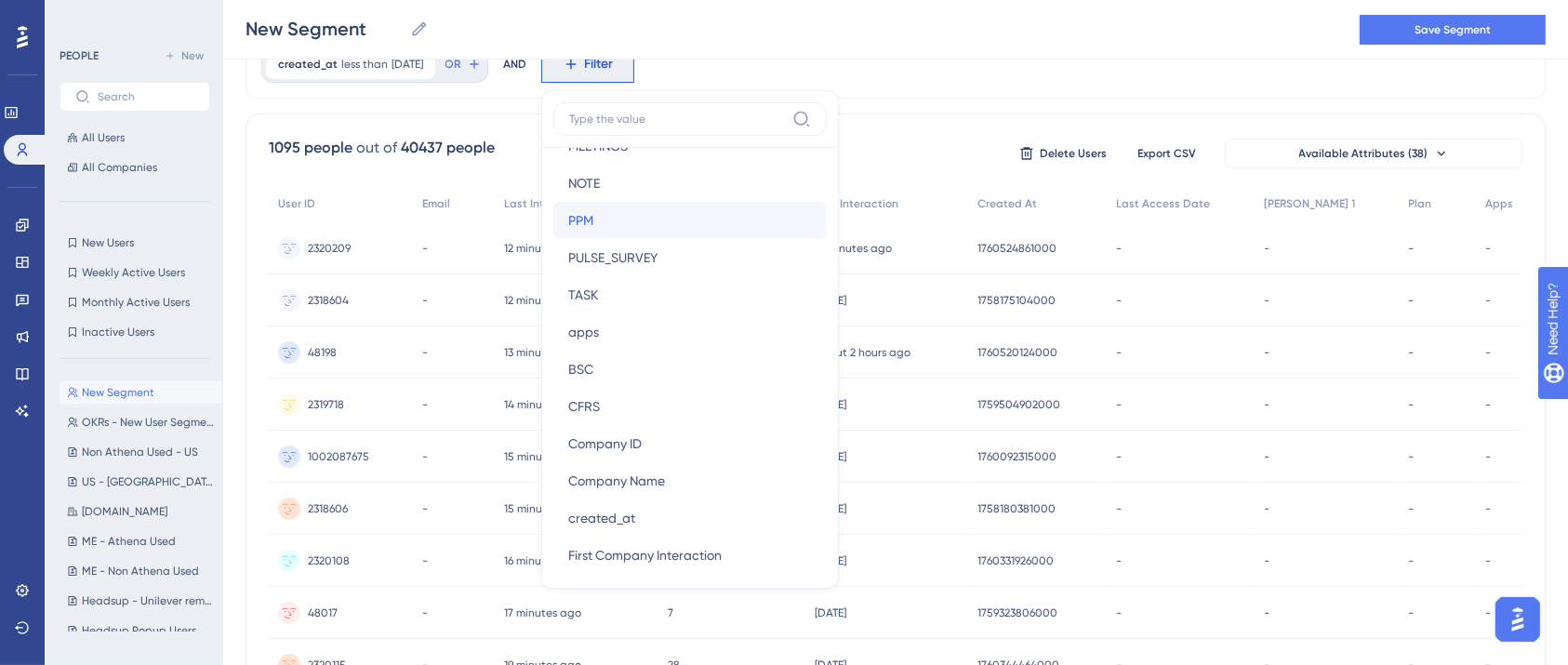
click at [607, 219] on button "PPM PPM" at bounding box center [690, 220] width 273 height 37
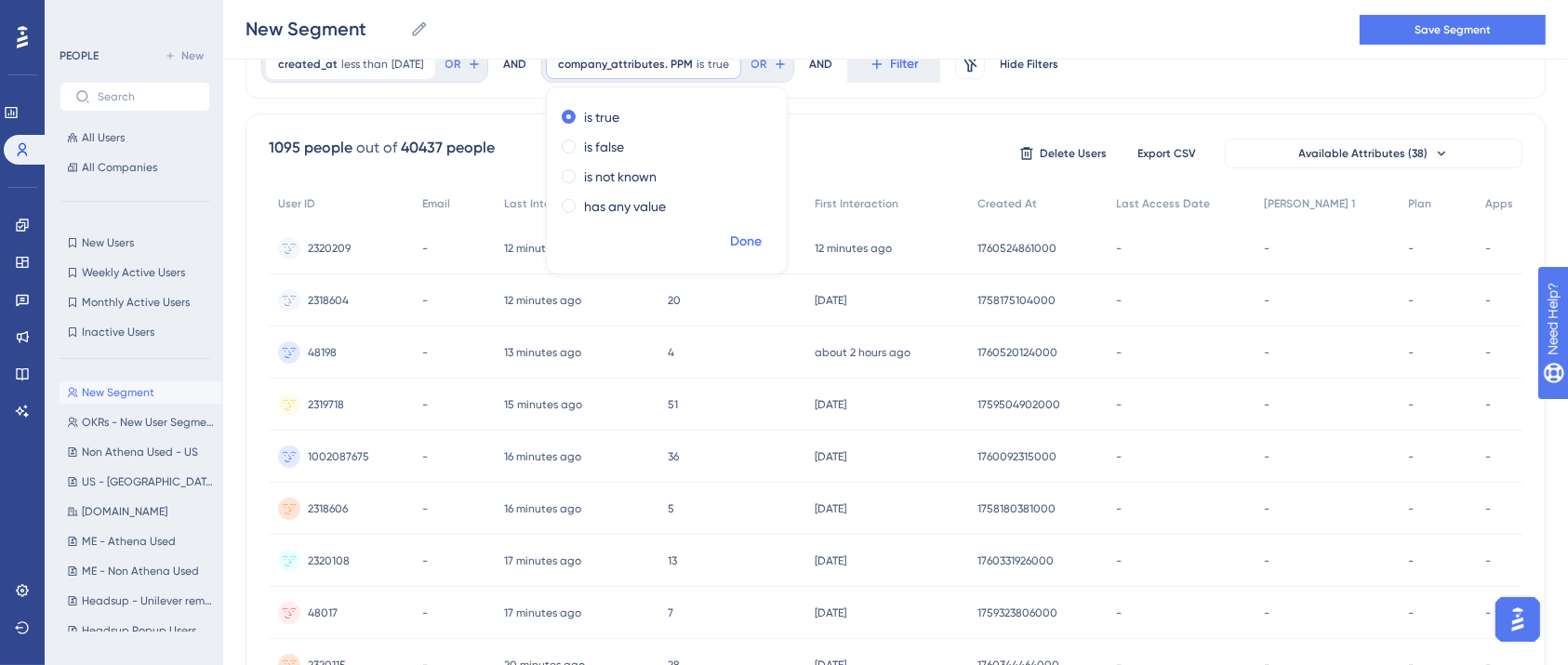
click at [754, 235] on span "Done" at bounding box center [745, 242] width 31 height 22
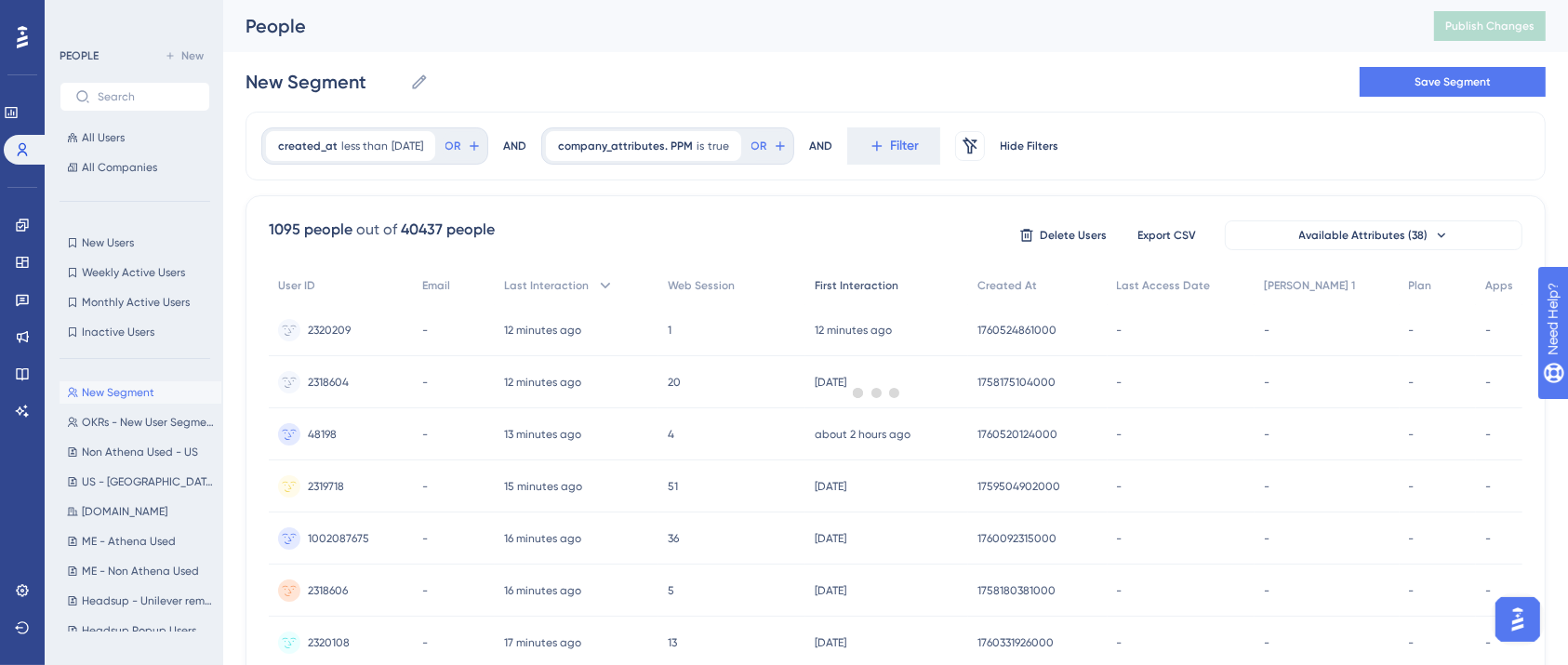
scroll to position [0, 19]
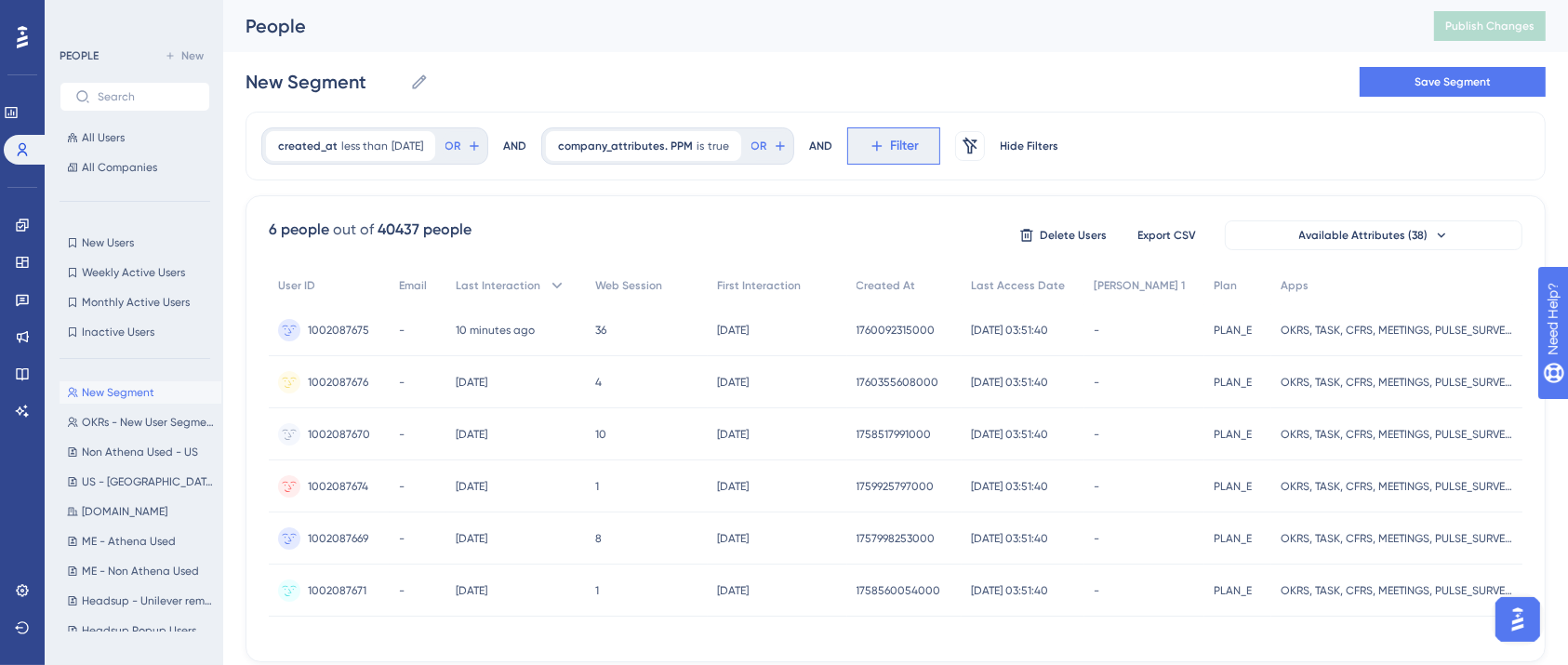
click at [890, 150] on button "Filter" at bounding box center [893, 146] width 93 height 37
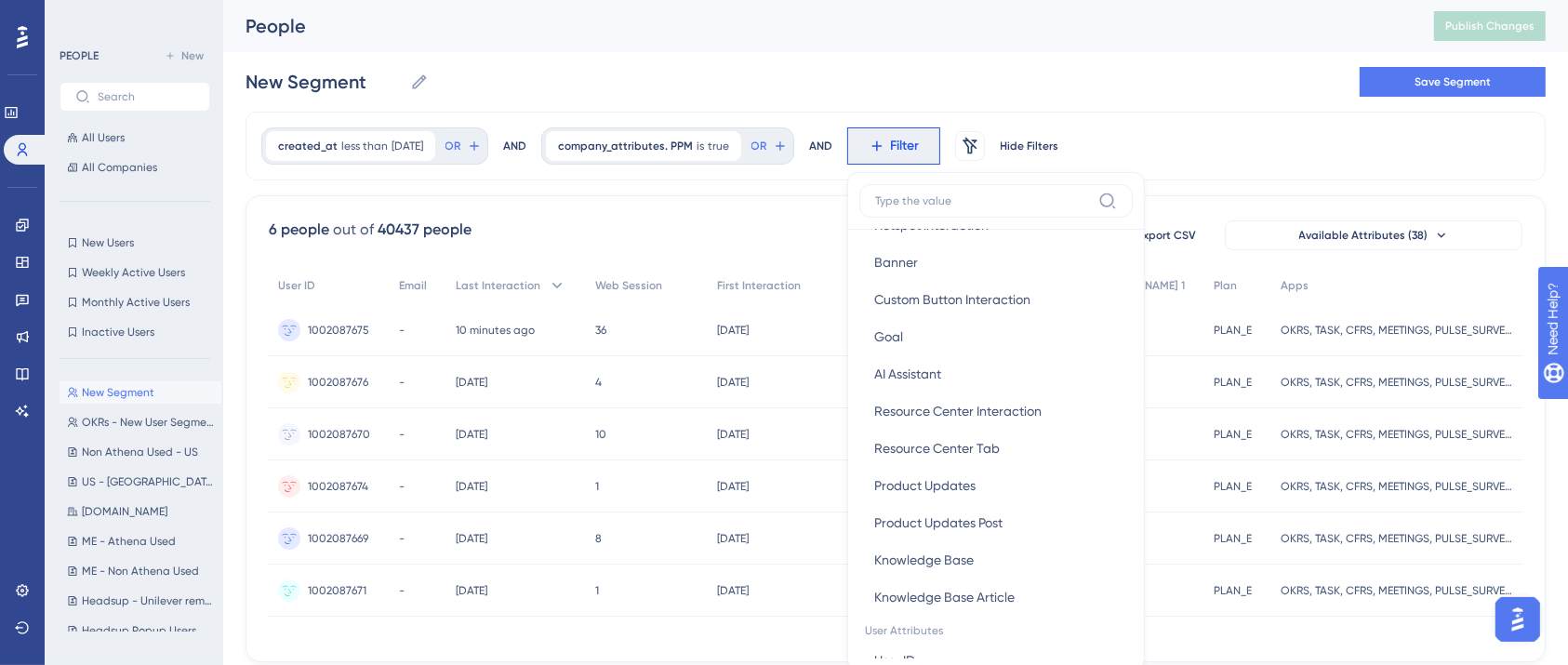
scroll to position [991, 0]
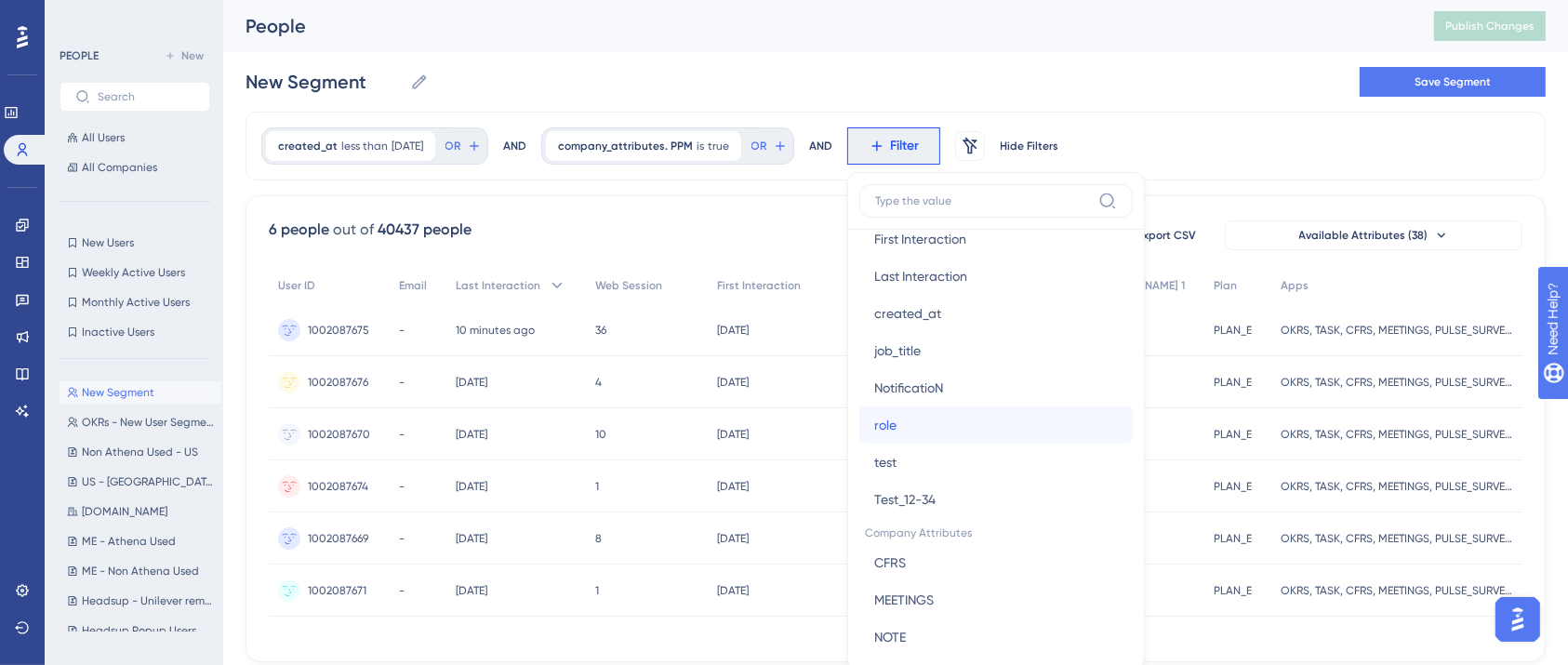
click at [941, 421] on button "role role" at bounding box center [995, 424] width 273 height 37
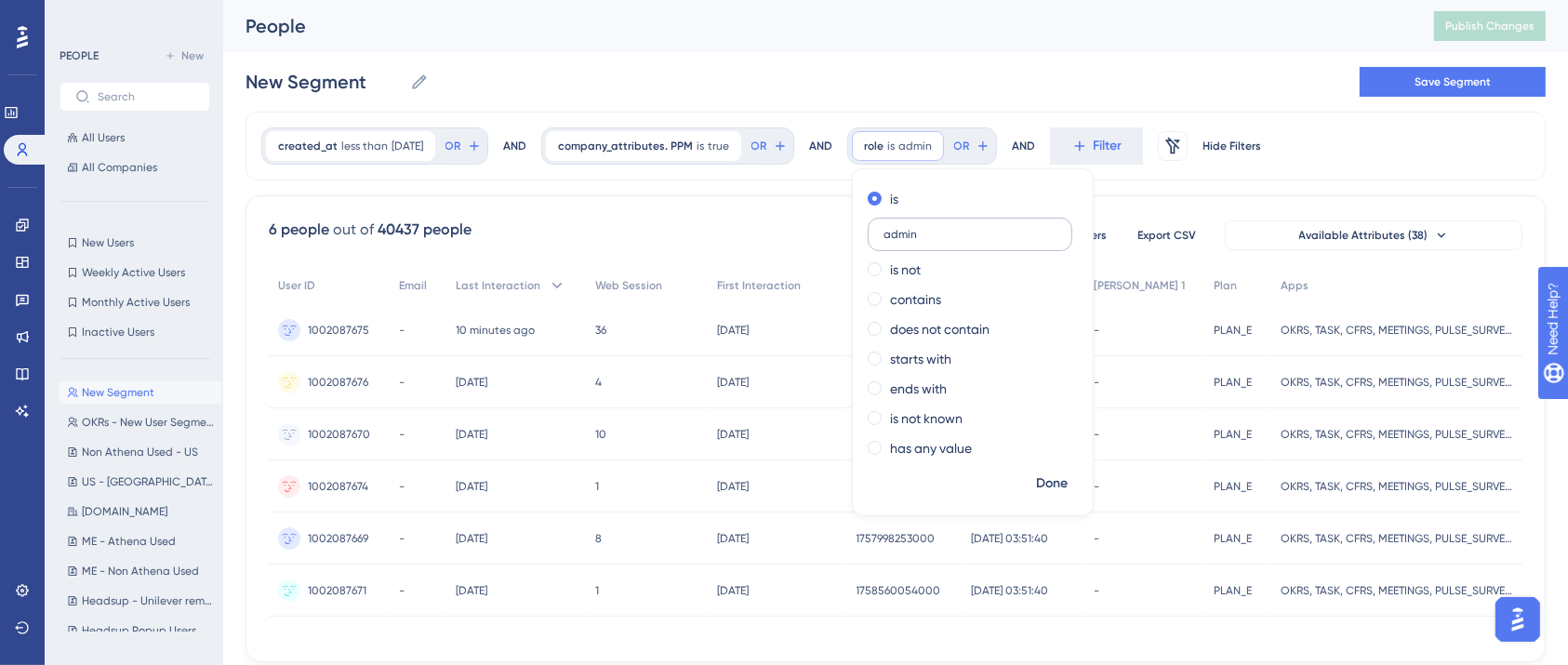
type input "admin"
click at [1048, 489] on span "Done" at bounding box center [1052, 483] width 31 height 22
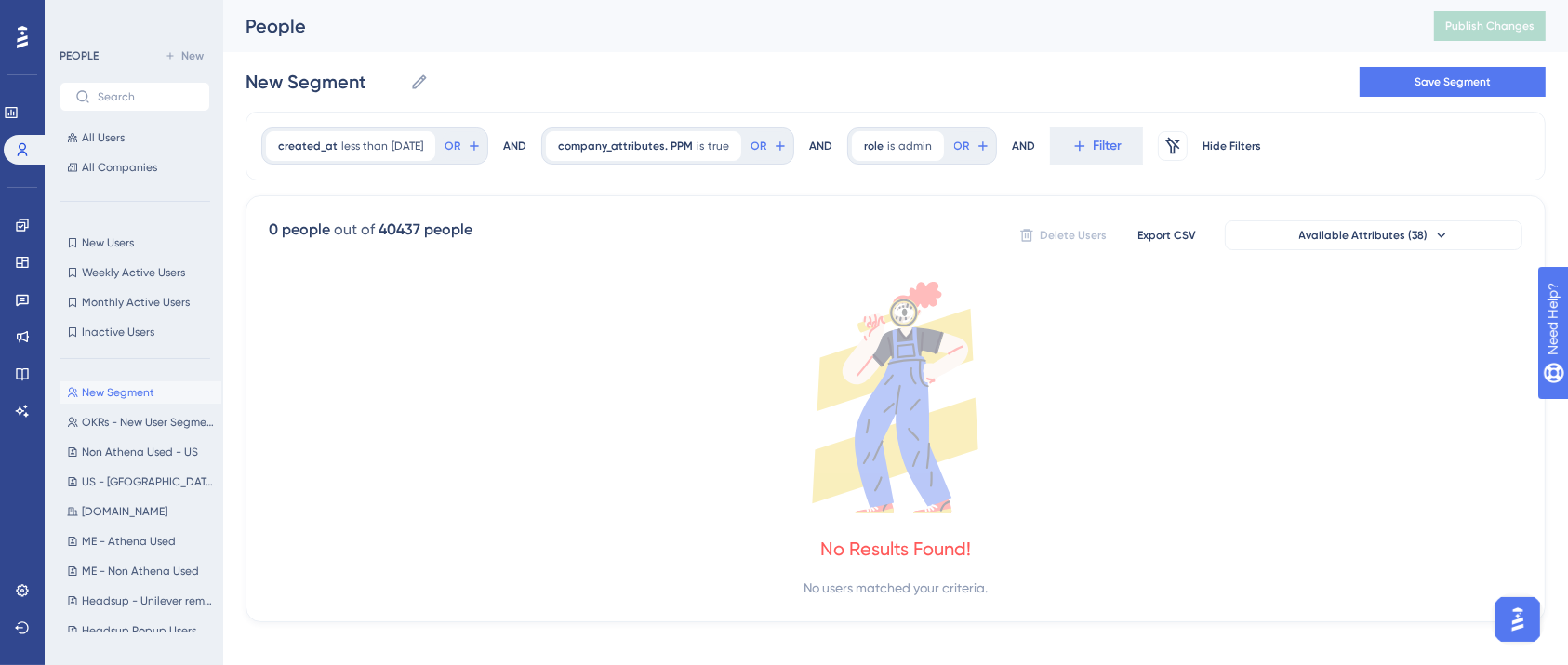
scroll to position [0, 0]
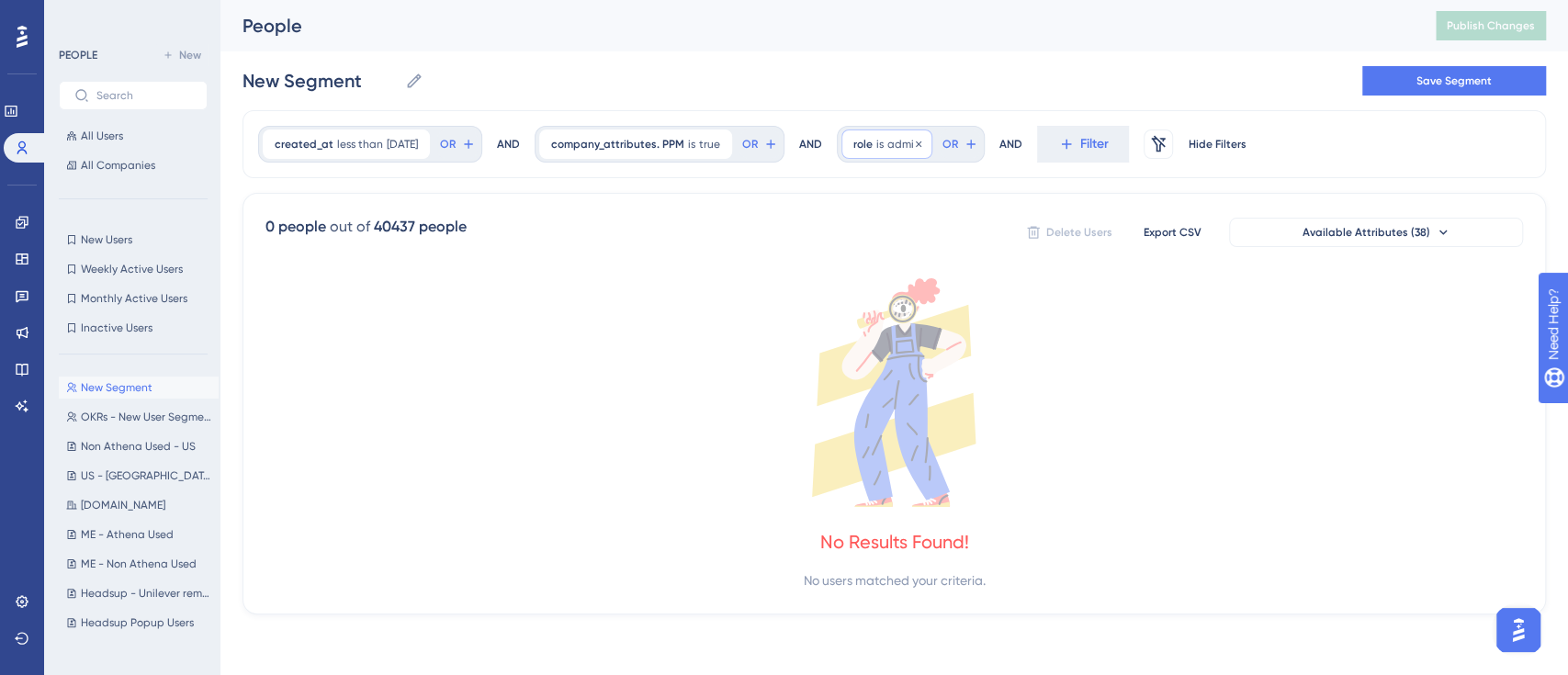
click at [924, 145] on icon at bounding box center [918, 144] width 11 height 11
